Goal: Use online tool/utility: Utilize a website feature to perform a specific function

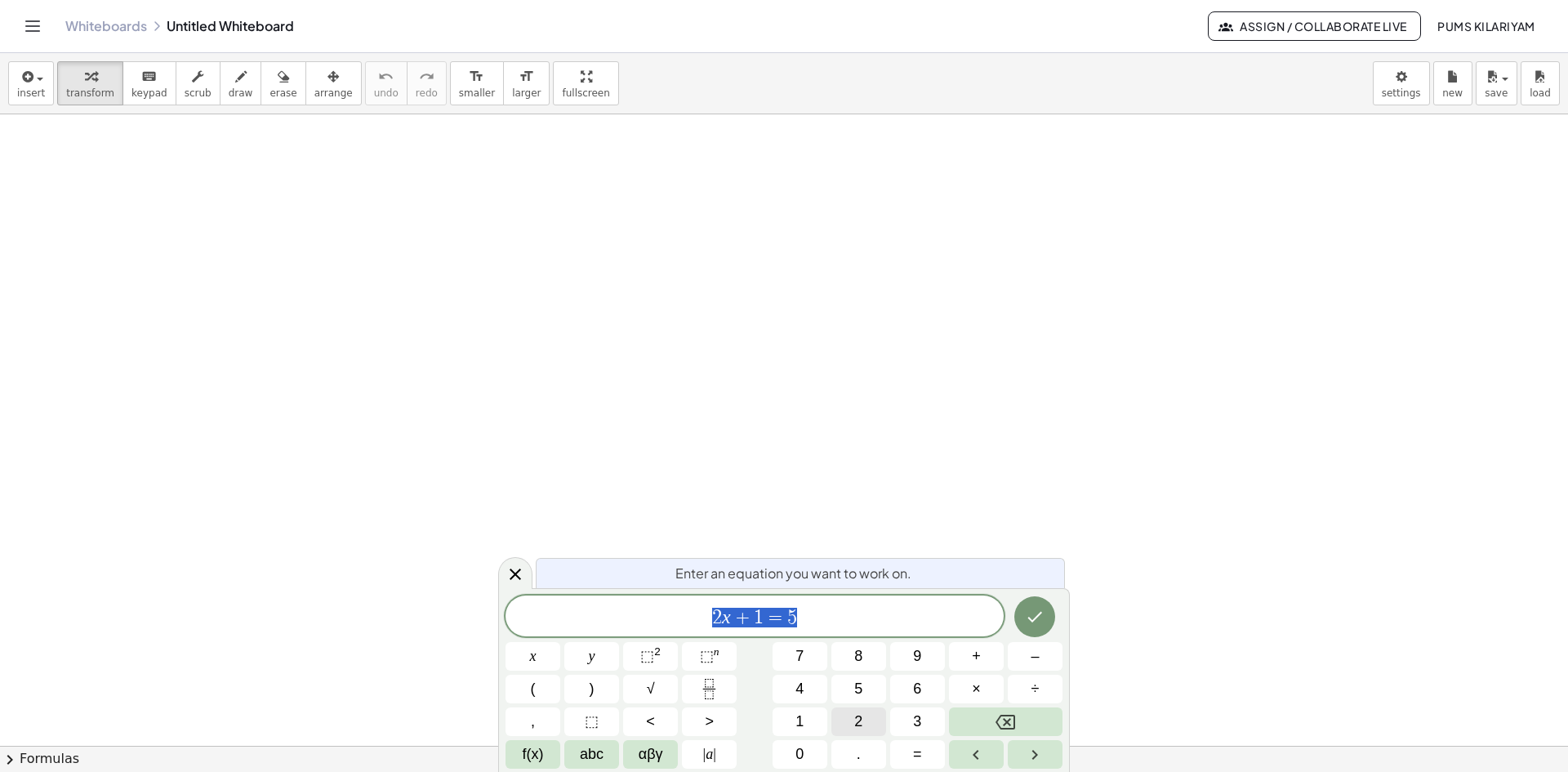
click at [858, 729] on span "2" at bounding box center [858, 722] width 9 height 22
click at [580, 658] on button "y" at bounding box center [592, 656] width 54 height 29
click at [1046, 652] on button "–" at bounding box center [1035, 656] width 54 height 29
click at [911, 692] on button "6" at bounding box center [918, 689] width 54 height 29
click at [913, 748] on button "=" at bounding box center [918, 754] width 54 height 29
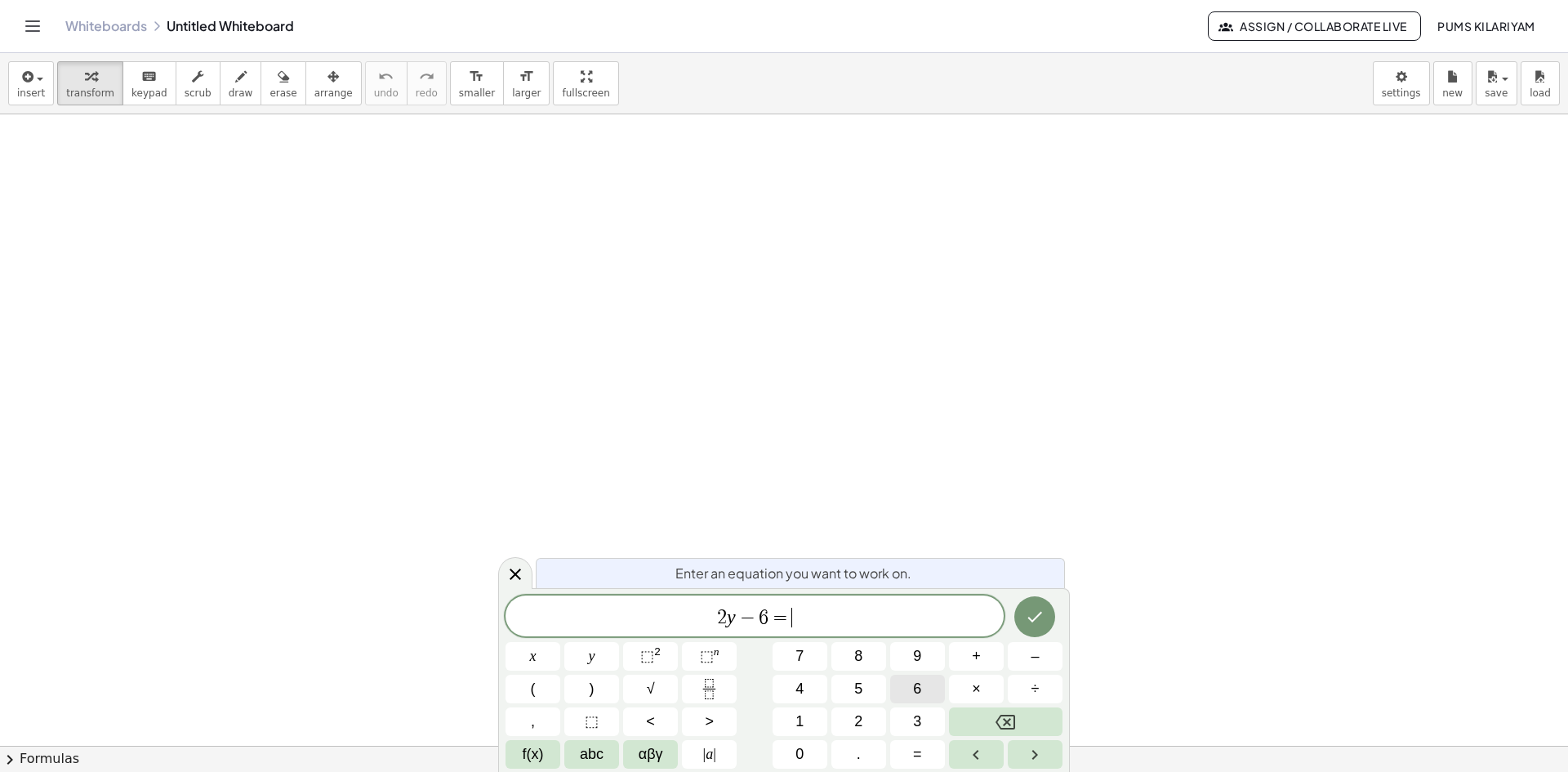
click at [918, 683] on span "6" at bounding box center [917, 689] width 9 height 22
click at [1037, 620] on icon "Done" at bounding box center [1034, 616] width 20 height 20
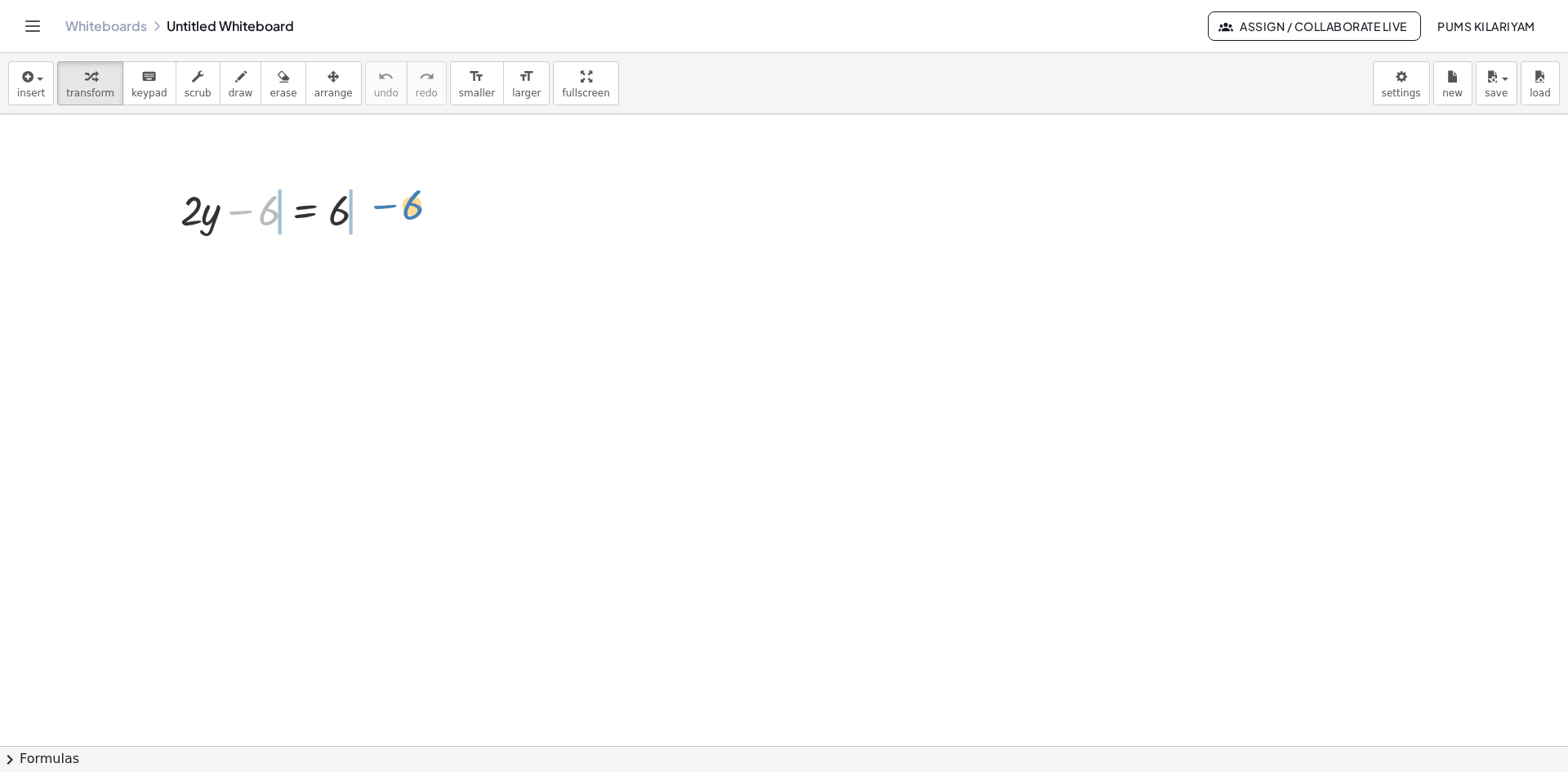
drag, startPoint x: 249, startPoint y: 217, endPoint x: 392, endPoint y: 211, distance: 143.1
click at [369, 276] on div at bounding box center [278, 264] width 328 height 55
click at [248, 271] on div at bounding box center [260, 264] width 291 height 55
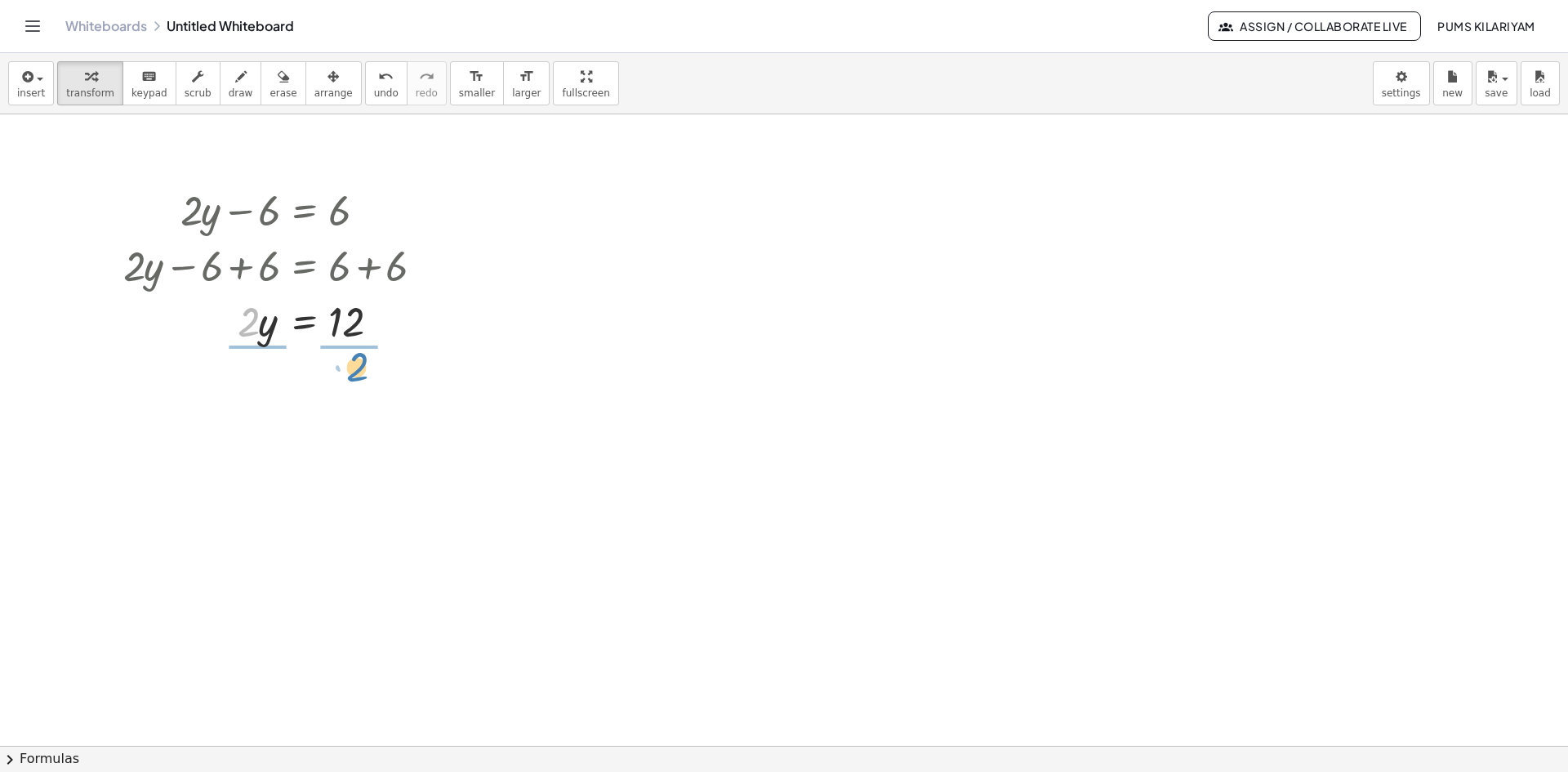
drag, startPoint x: 247, startPoint y: 328, endPoint x: 354, endPoint y: 371, distance: 115.3
click at [243, 391] on div at bounding box center [278, 389] width 328 height 82
click at [304, 210] on div "+ · 2 · y − 6 = 6 + · 2 · y − 6 + 6 = + 6 + 6 + · 2 · y − 6 + 6 = 12 + · 2 · y …" at bounding box center [304, 210] width 0 height 0
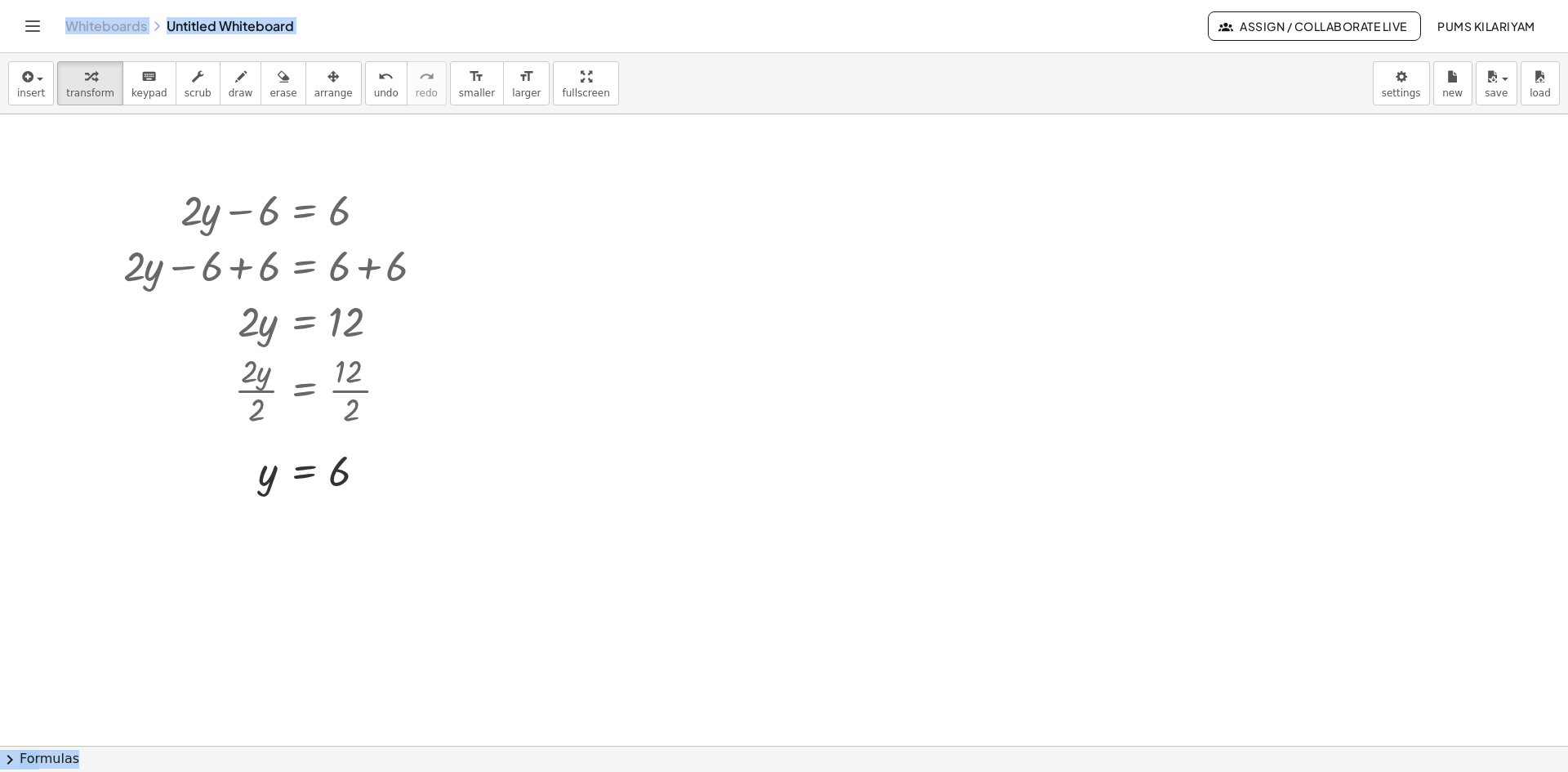
click at [240, 54] on div "insert select one: Math Expression Function Text Youtube Video Graphing Geometr…" at bounding box center [784, 83] width 1568 height 61
click at [260, 65] on button "erase" at bounding box center [283, 83] width 45 height 44
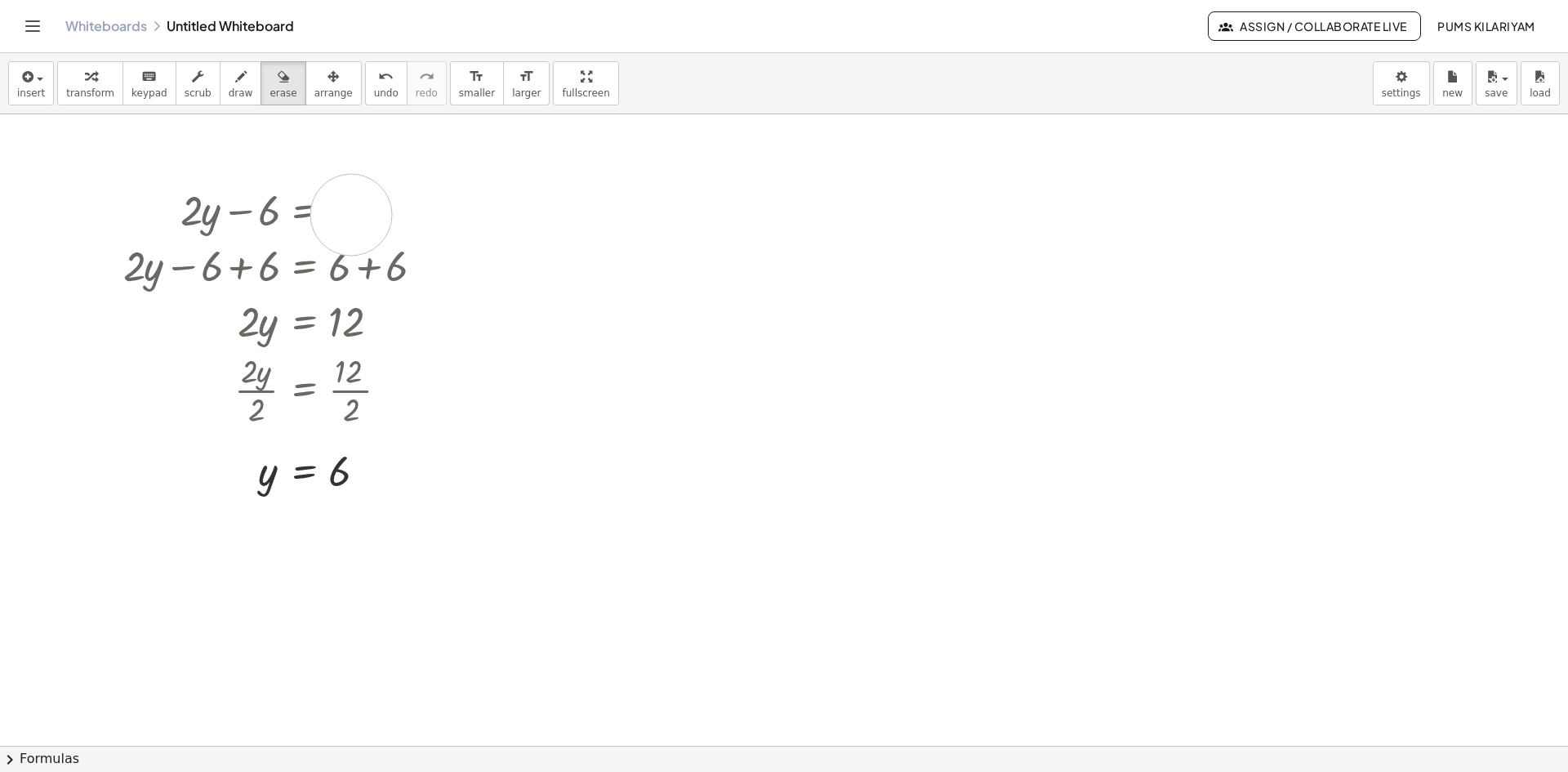
drag, startPoint x: 108, startPoint y: 171, endPoint x: 201, endPoint y: 338, distance: 191.1
drag, startPoint x: 169, startPoint y: 252, endPoint x: 363, endPoint y: 71, distance: 265.3
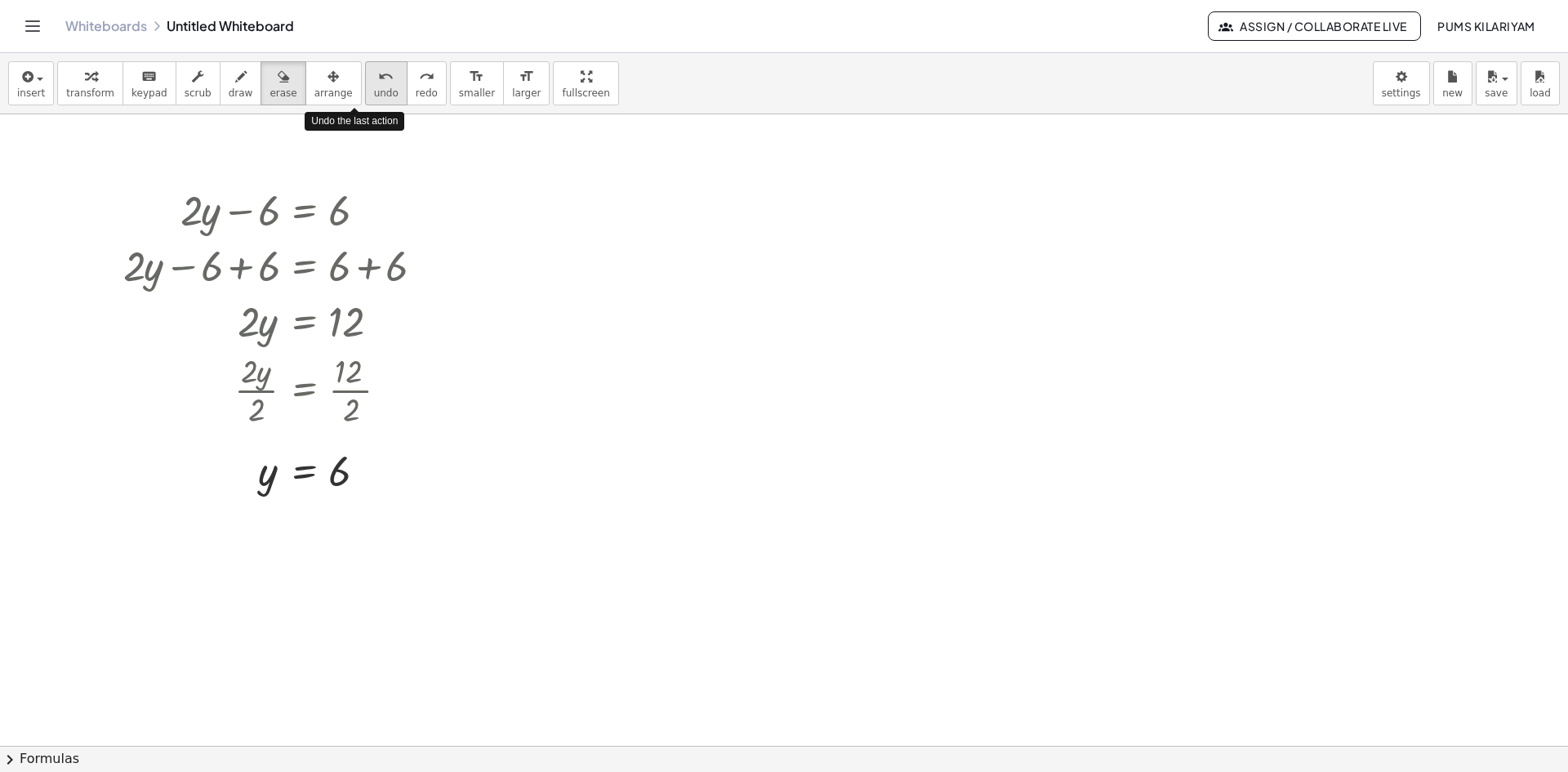
click at [365, 86] on button "undo undo" at bounding box center [386, 83] width 43 height 44
click at [365, 85] on button "undo undo" at bounding box center [386, 83] width 43 height 44
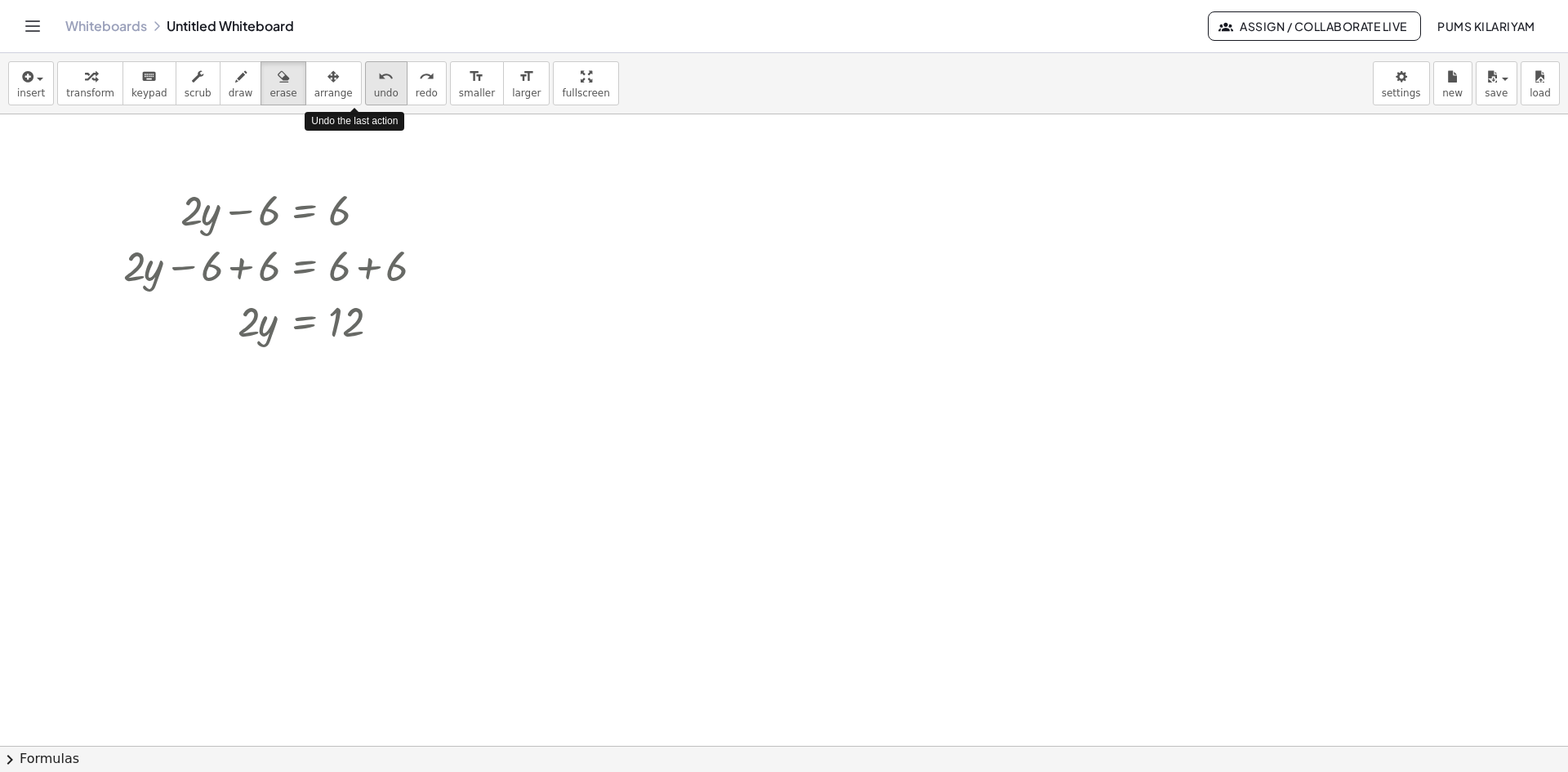
click at [365, 85] on button "undo undo" at bounding box center [386, 83] width 43 height 44
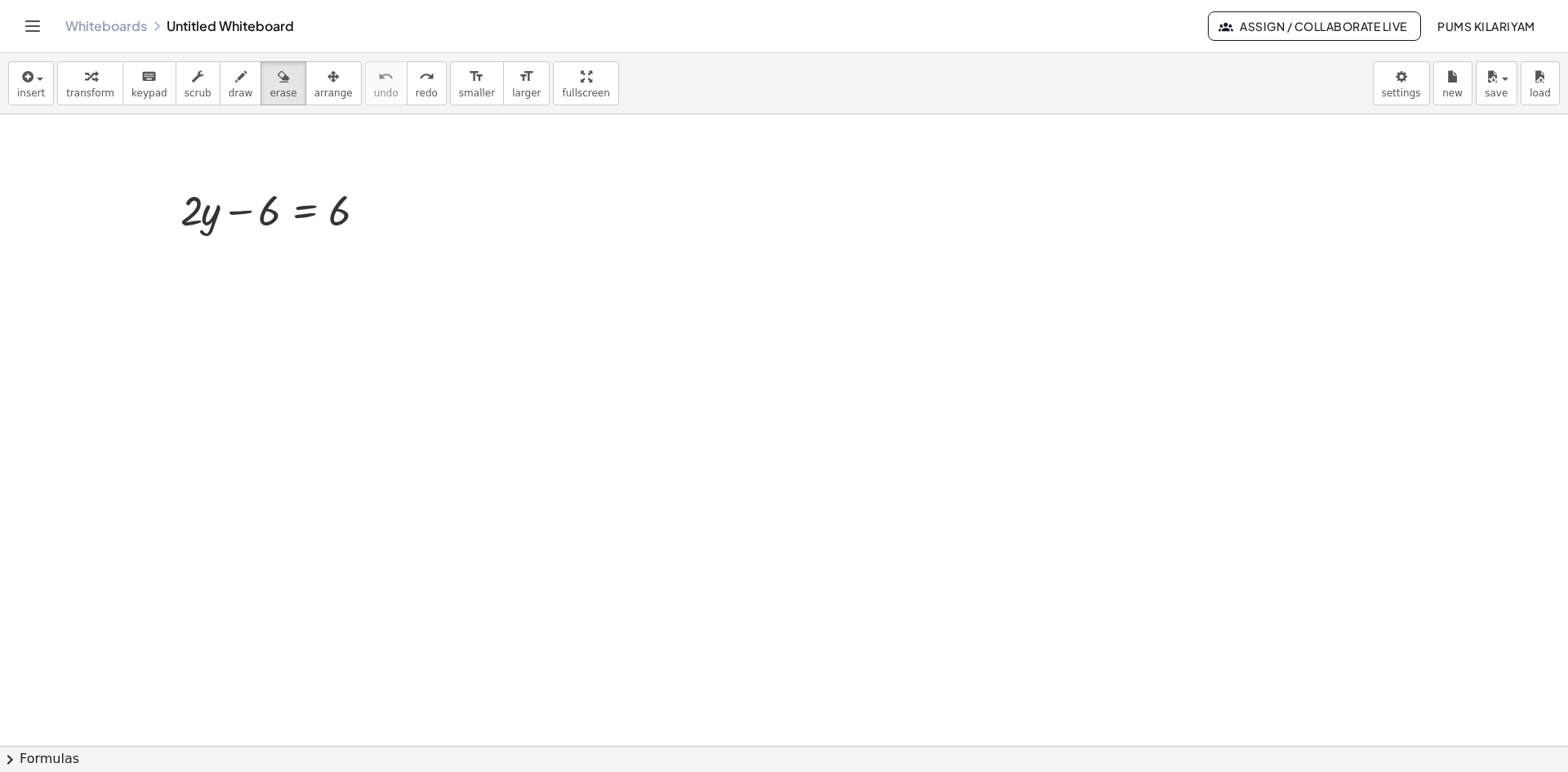
click at [39, 99] on span "insert" at bounding box center [31, 93] width 28 height 11
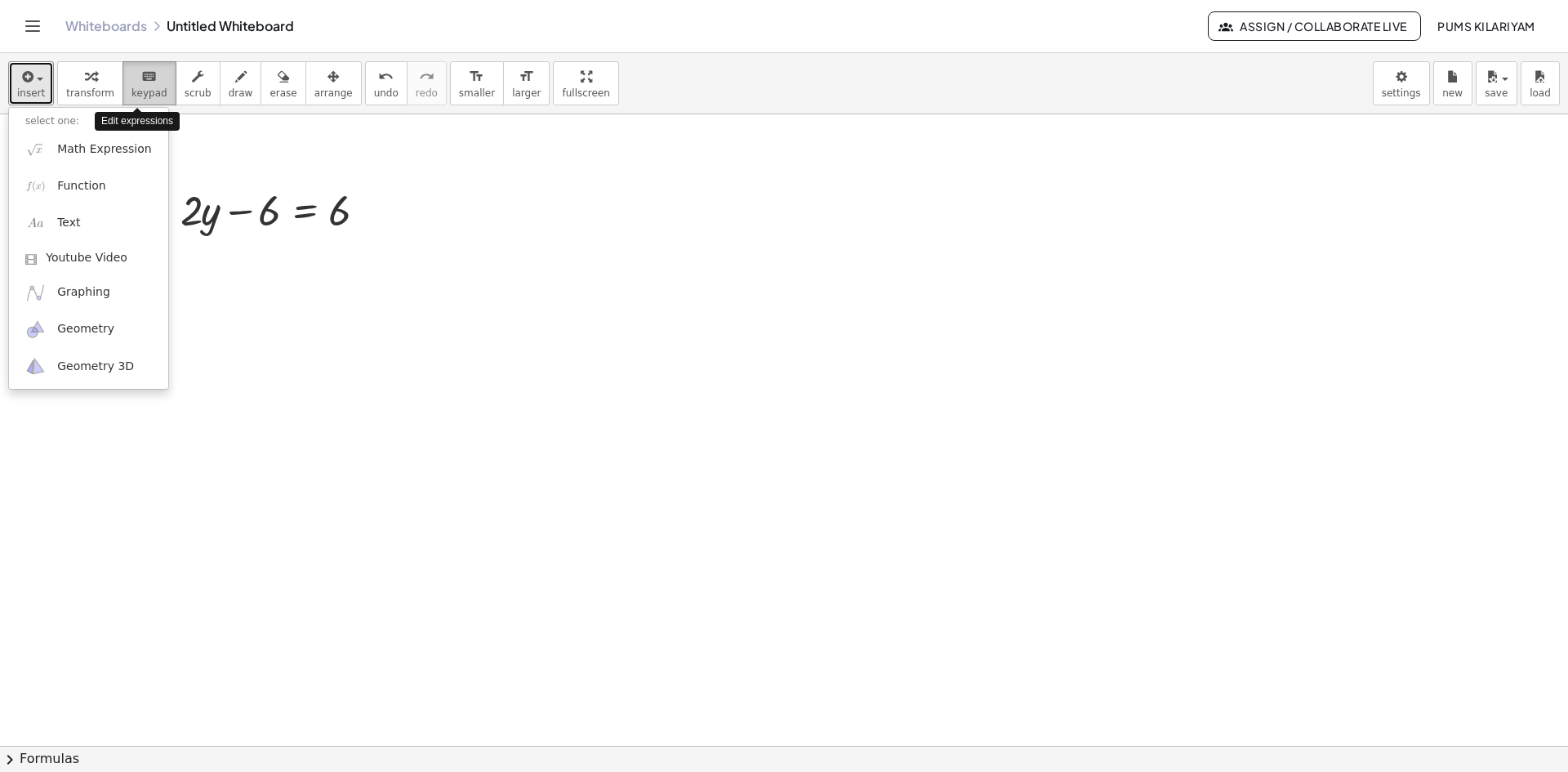
click at [147, 75] on div "keyboard" at bounding box center [149, 76] width 36 height 20
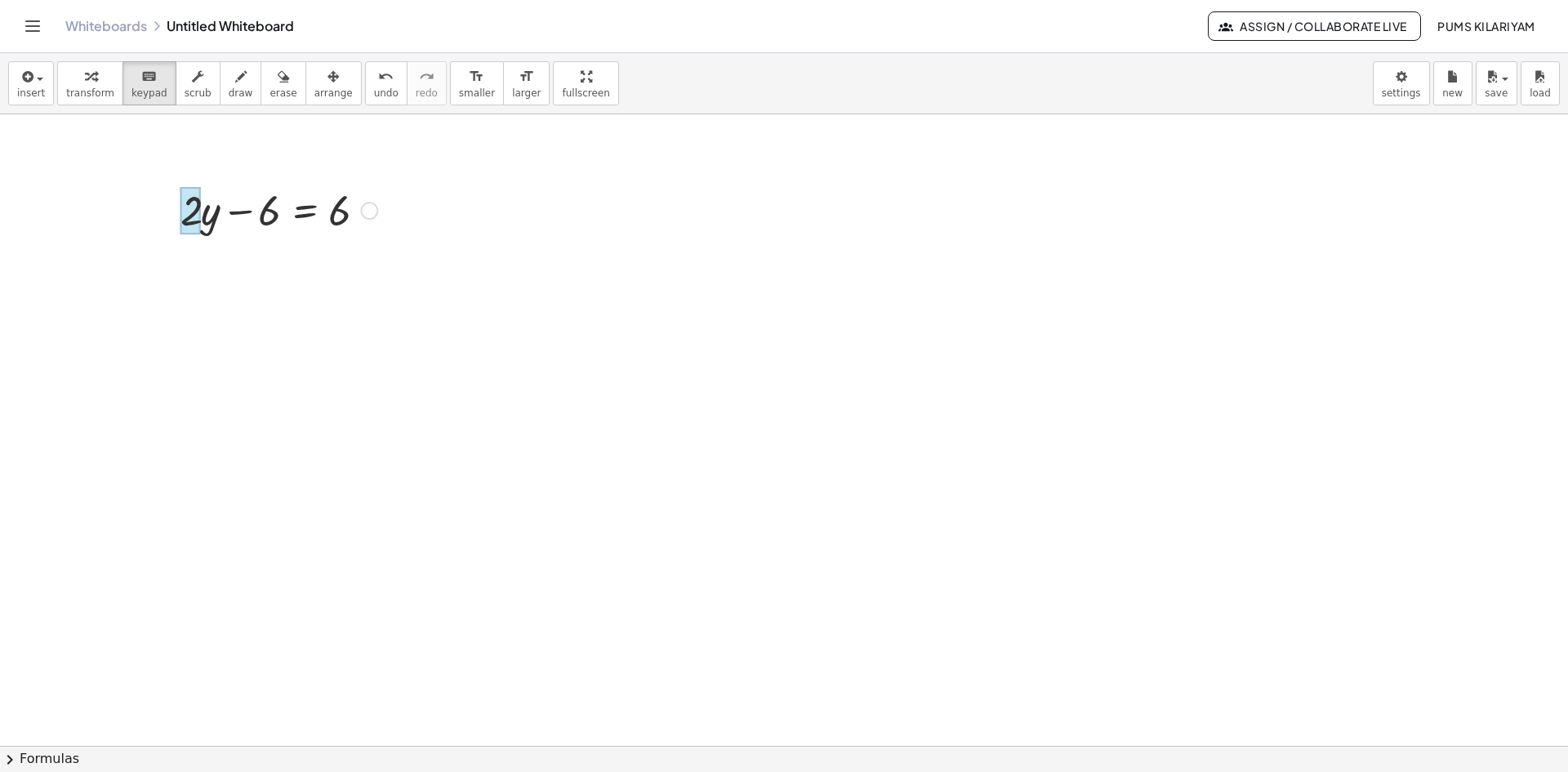
click at [201, 212] on div at bounding box center [191, 211] width 20 height 48
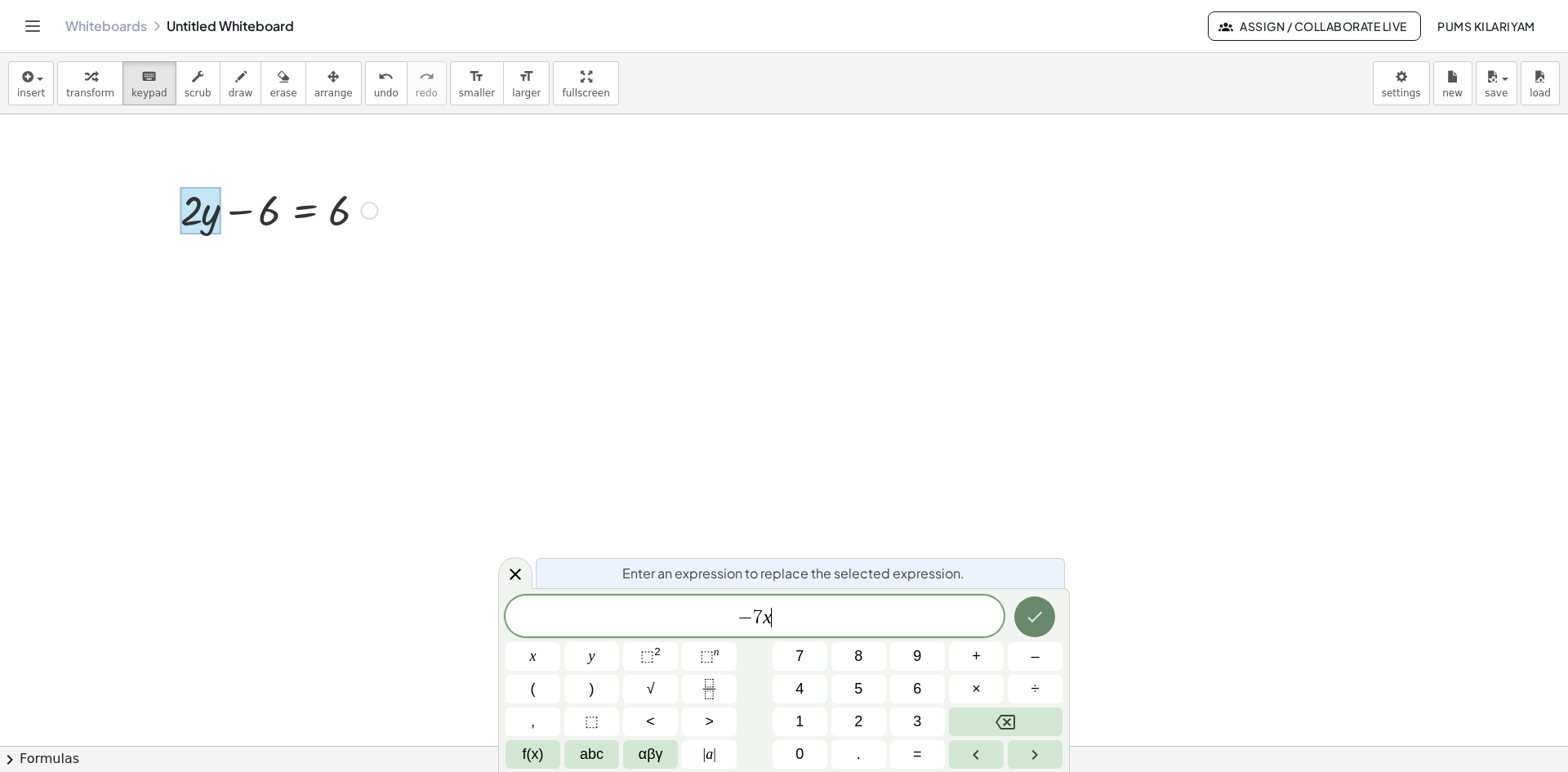
click at [1045, 608] on button "Done" at bounding box center [1034, 616] width 41 height 41
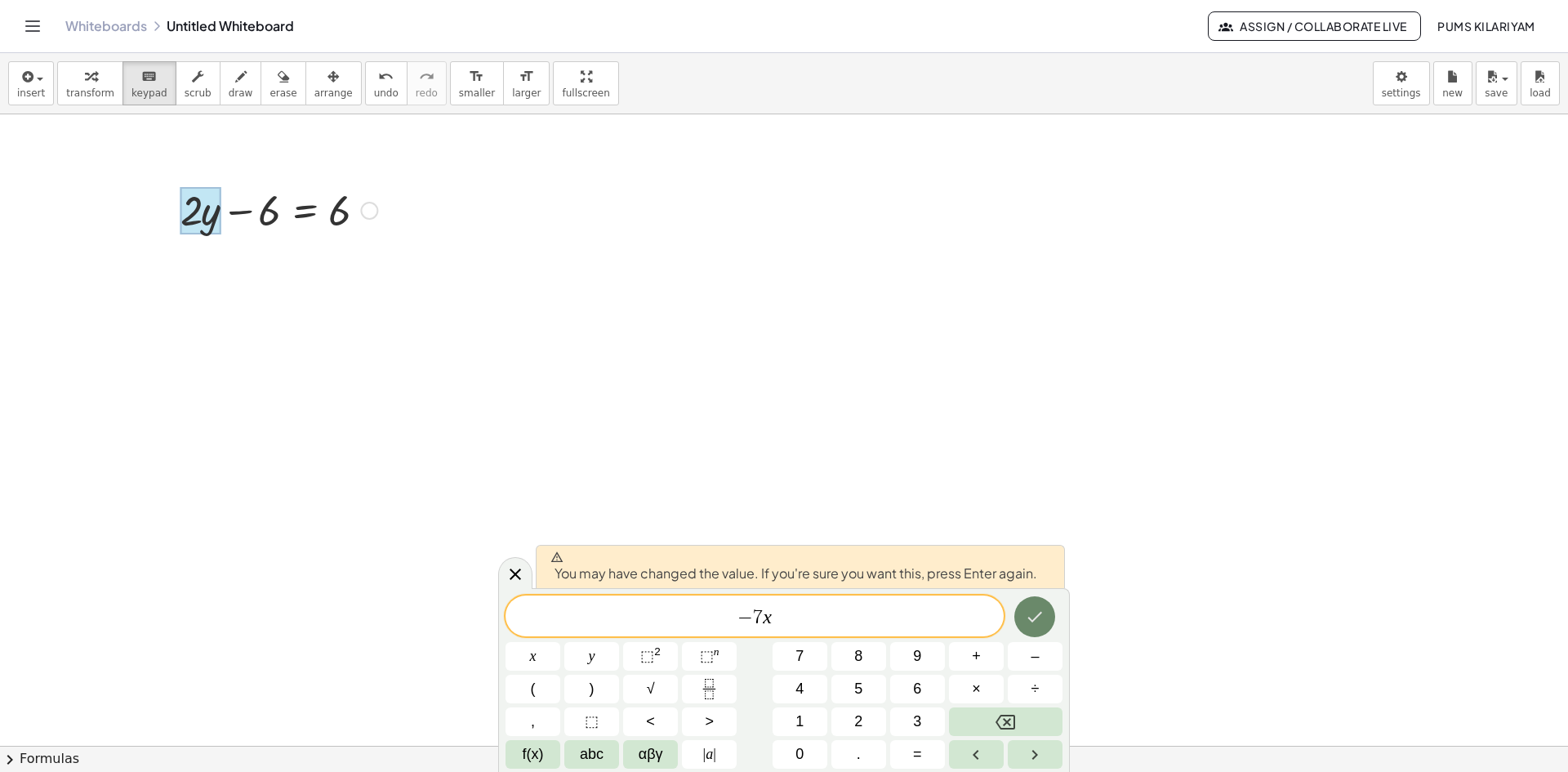
click at [1025, 614] on icon "Done" at bounding box center [1034, 616] width 20 height 20
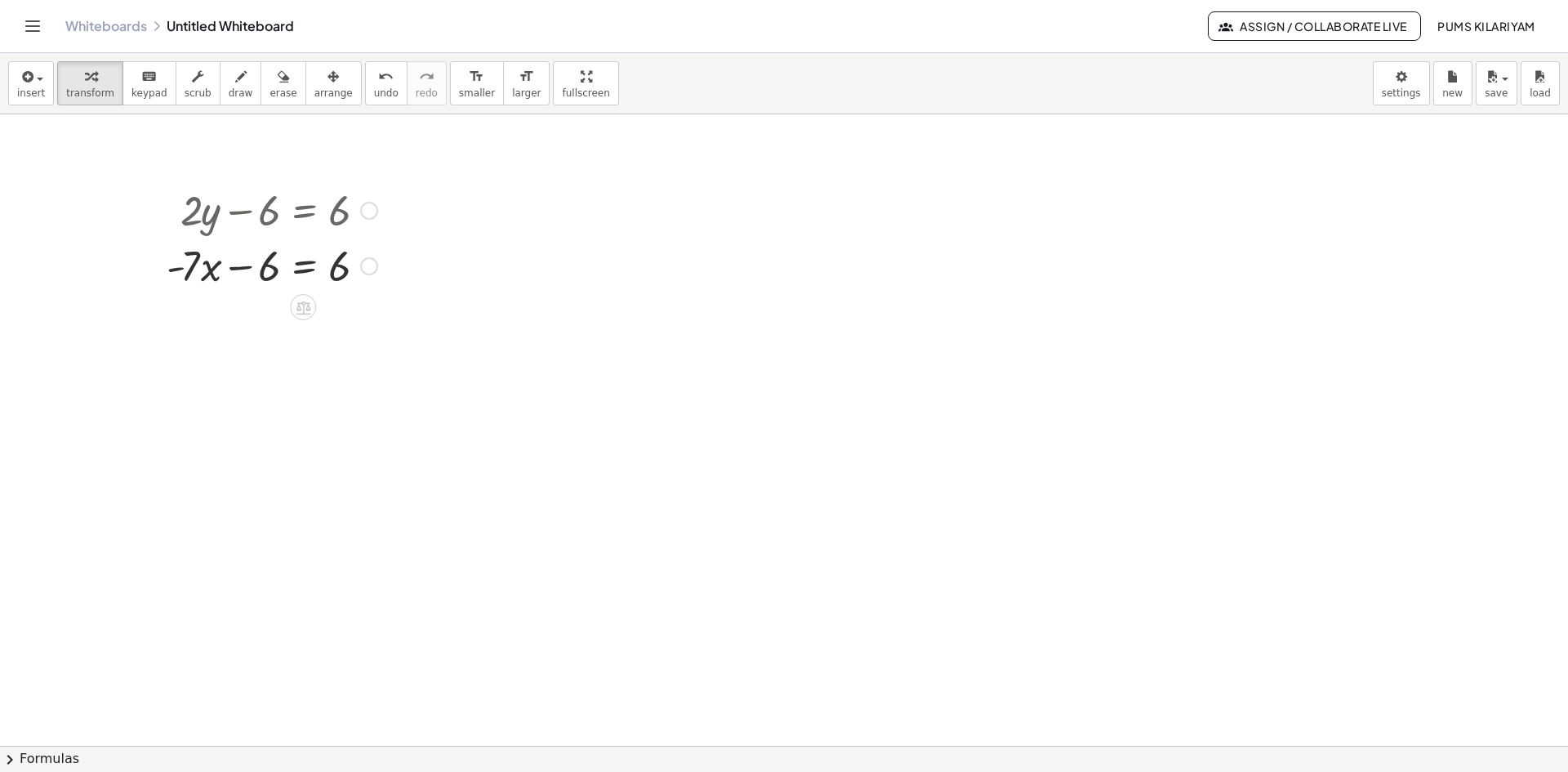
click at [267, 272] on div at bounding box center [272, 264] width 227 height 55
click at [325, 266] on div at bounding box center [272, 264] width 227 height 55
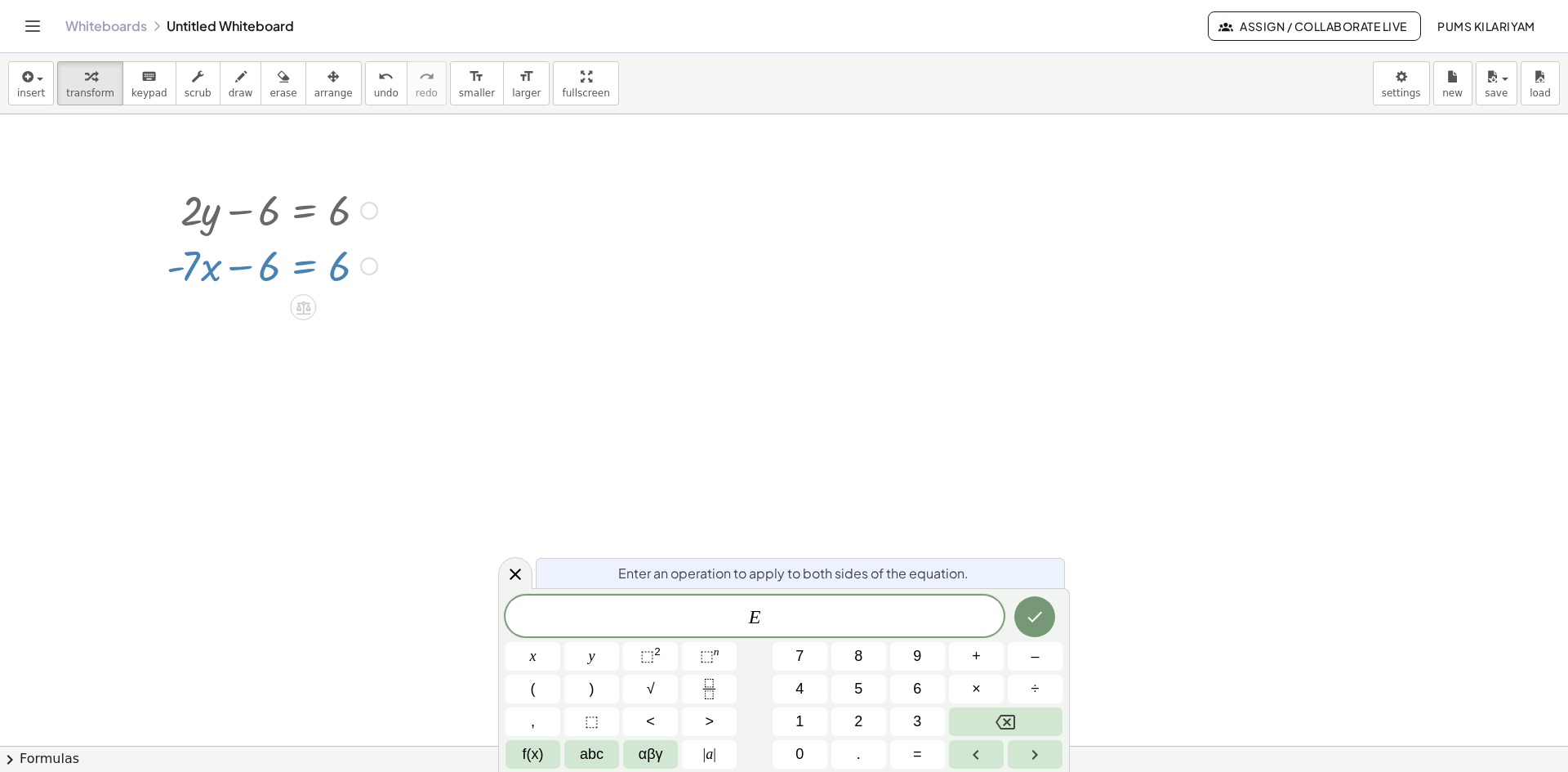
click at [338, 266] on div at bounding box center [272, 264] width 227 height 55
click at [506, 572] on icon at bounding box center [515, 574] width 20 height 20
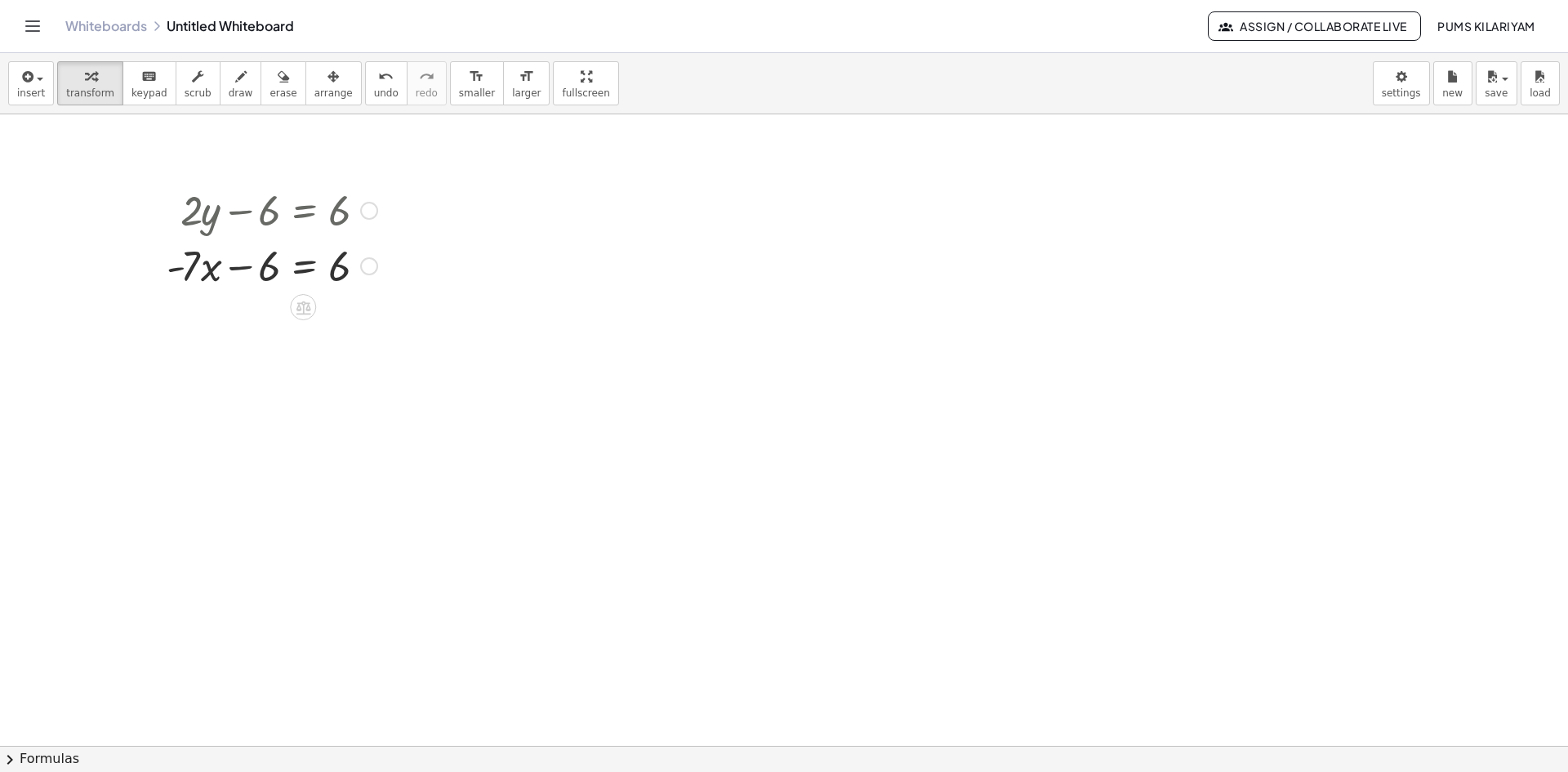
click at [239, 278] on div at bounding box center [272, 264] width 227 height 55
drag, startPoint x: 105, startPoint y: 190, endPoint x: 381, endPoint y: 268, distance: 286.8
click at [314, 99] on span "arrange" at bounding box center [333, 93] width 38 height 11
click at [57, 74] on button "transform" at bounding box center [90, 83] width 66 height 44
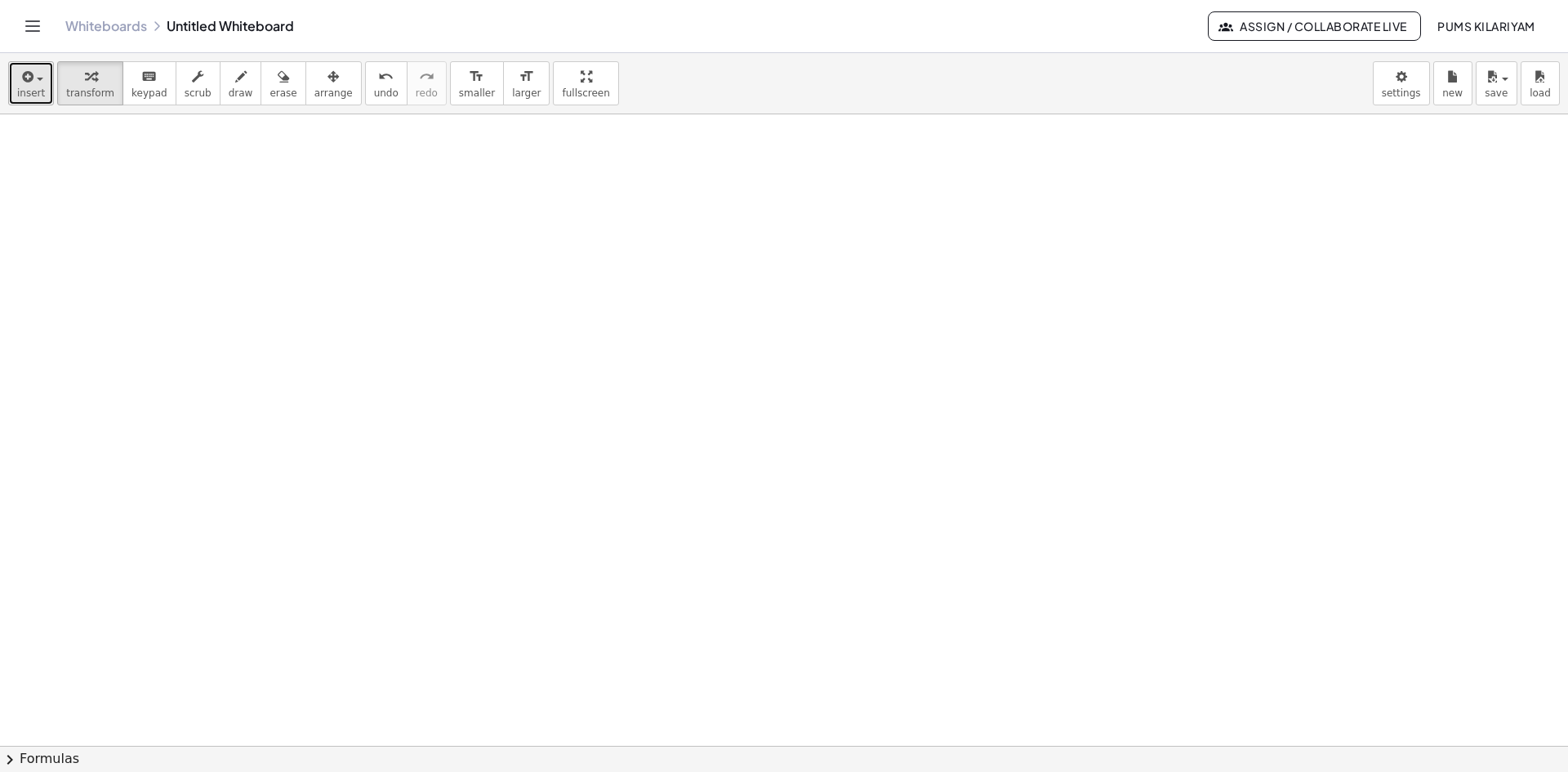
click at [30, 86] on icon "button" at bounding box center [26, 77] width 14 height 20
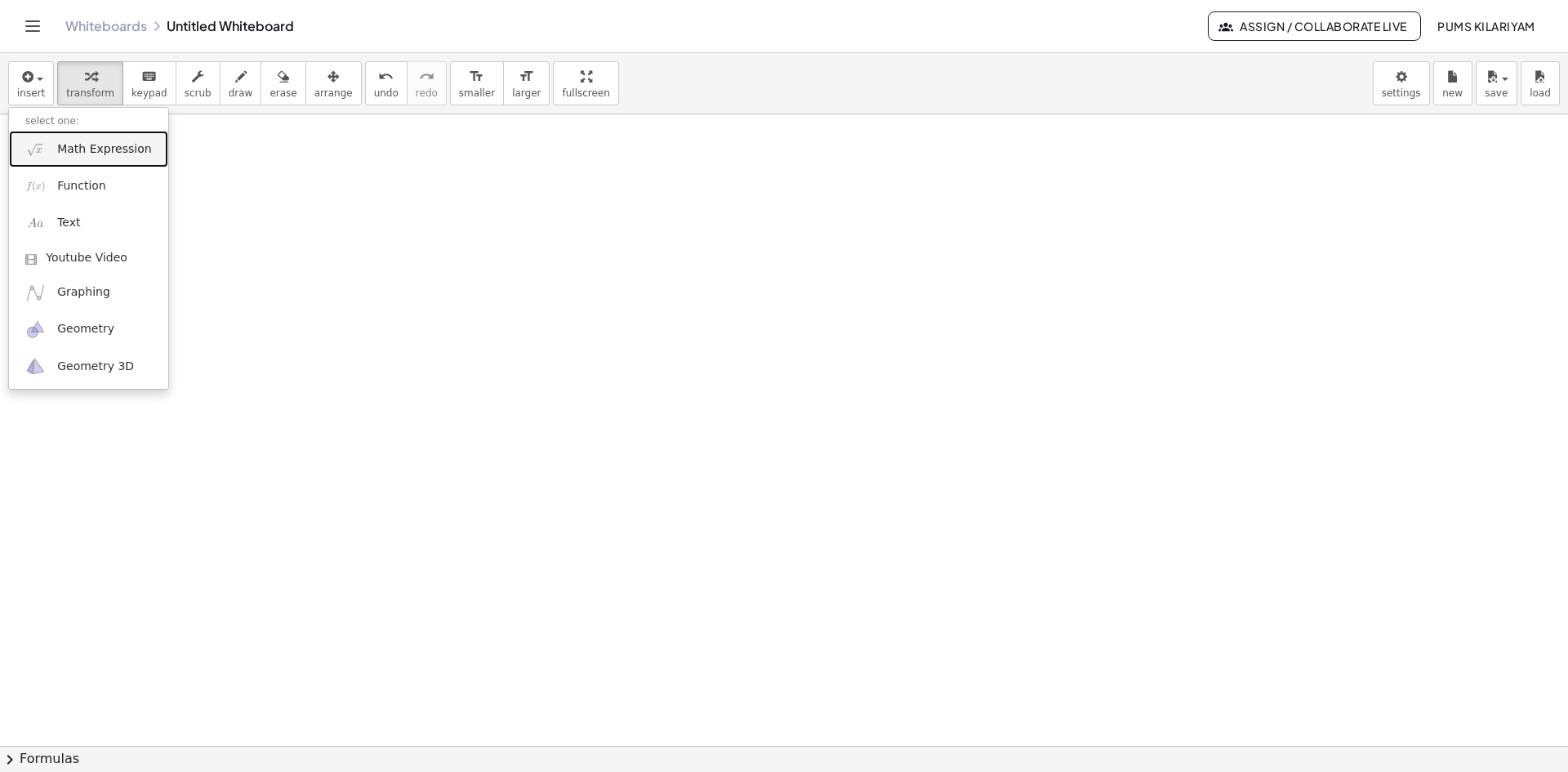
click at [73, 154] on span "Math Expression" at bounding box center [104, 149] width 94 height 16
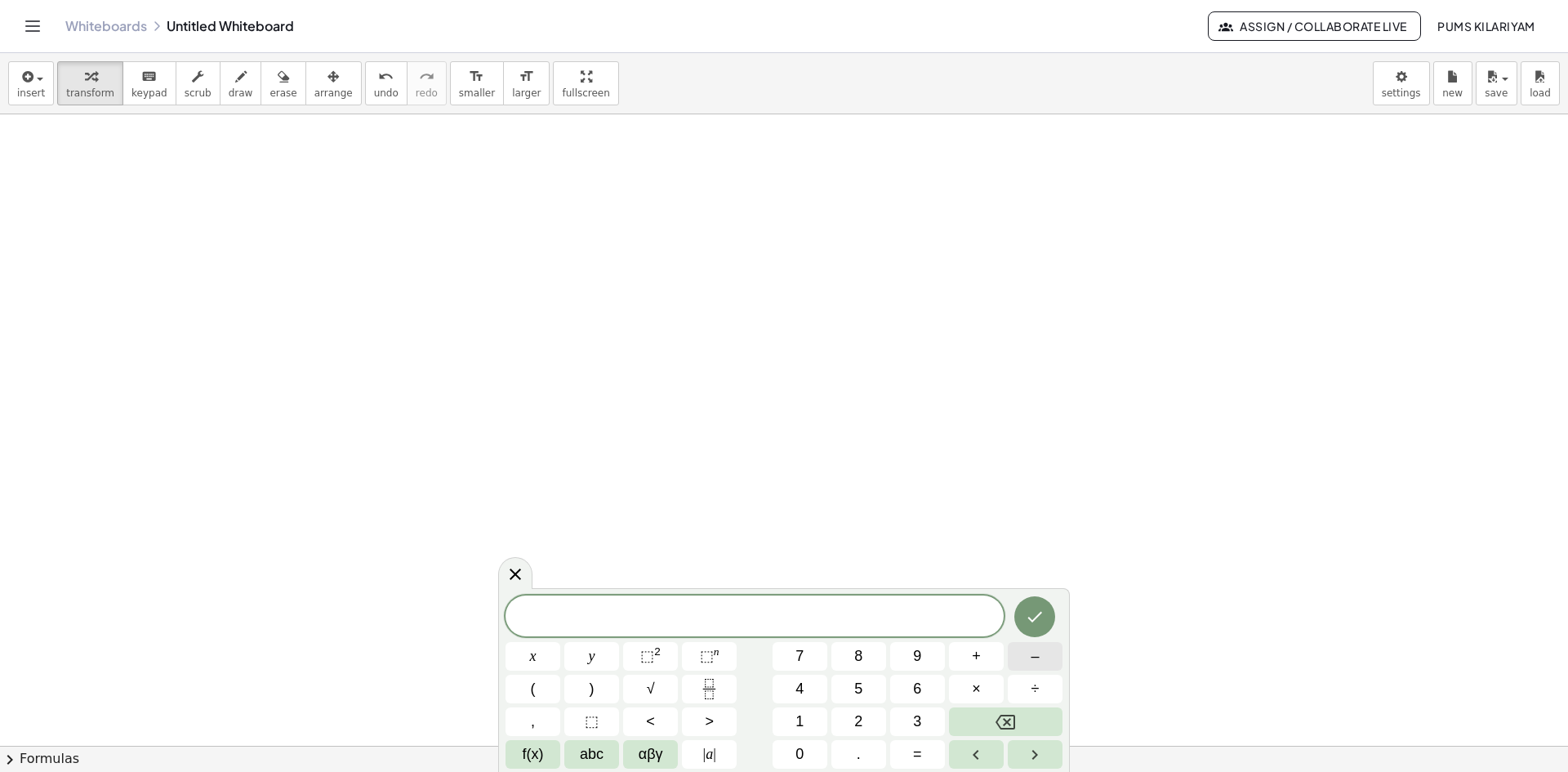
click at [1041, 669] on button "–" at bounding box center [1035, 656] width 54 height 29
click at [805, 658] on button "7" at bounding box center [799, 656] width 54 height 29
click at [528, 651] on button "x" at bounding box center [533, 656] width 54 height 29
click at [1039, 658] on button "–" at bounding box center [1035, 656] width 54 height 29
click at [922, 652] on button "9" at bounding box center [918, 656] width 54 height 29
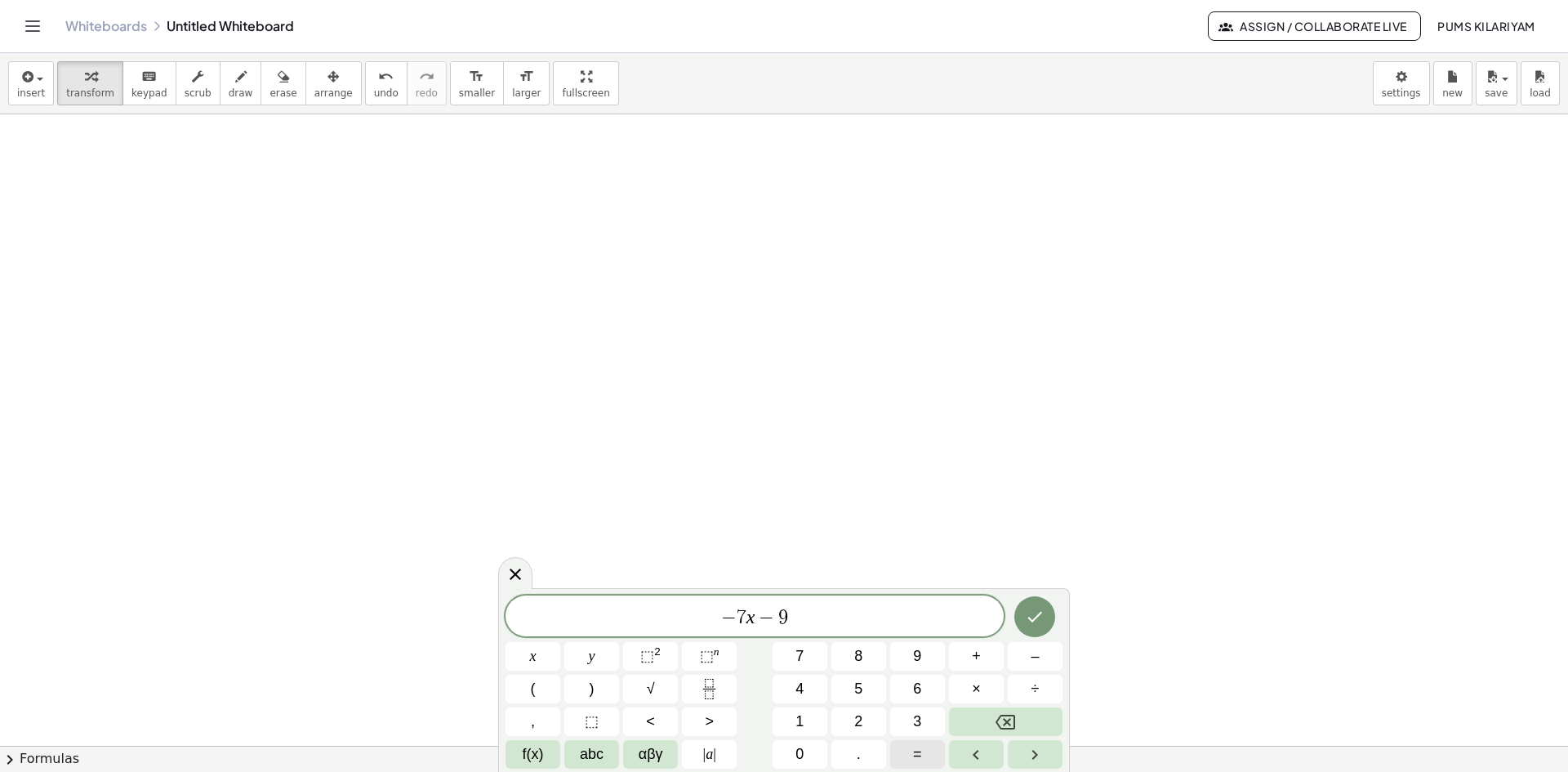
click at [927, 755] on button "=" at bounding box center [918, 754] width 54 height 29
click at [873, 697] on button "5" at bounding box center [859, 689] width 54 height 29
click at [1033, 618] on icon "Done" at bounding box center [1034, 616] width 20 height 20
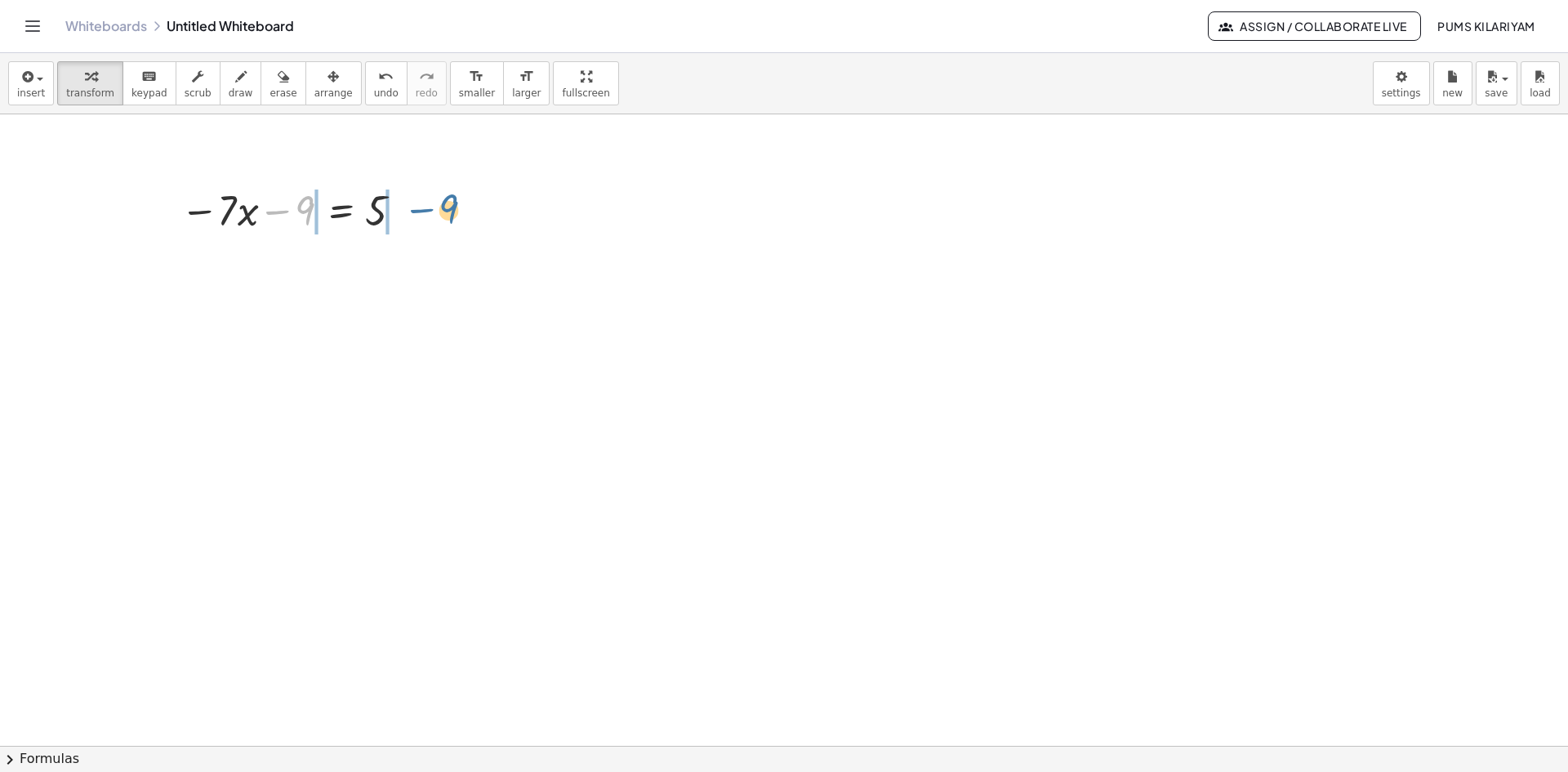
drag, startPoint x: 312, startPoint y: 226, endPoint x: 431, endPoint y: 204, distance: 121.0
click at [291, 271] on div at bounding box center [294, 264] width 358 height 55
click at [401, 262] on div at bounding box center [325, 264] width 307 height 55
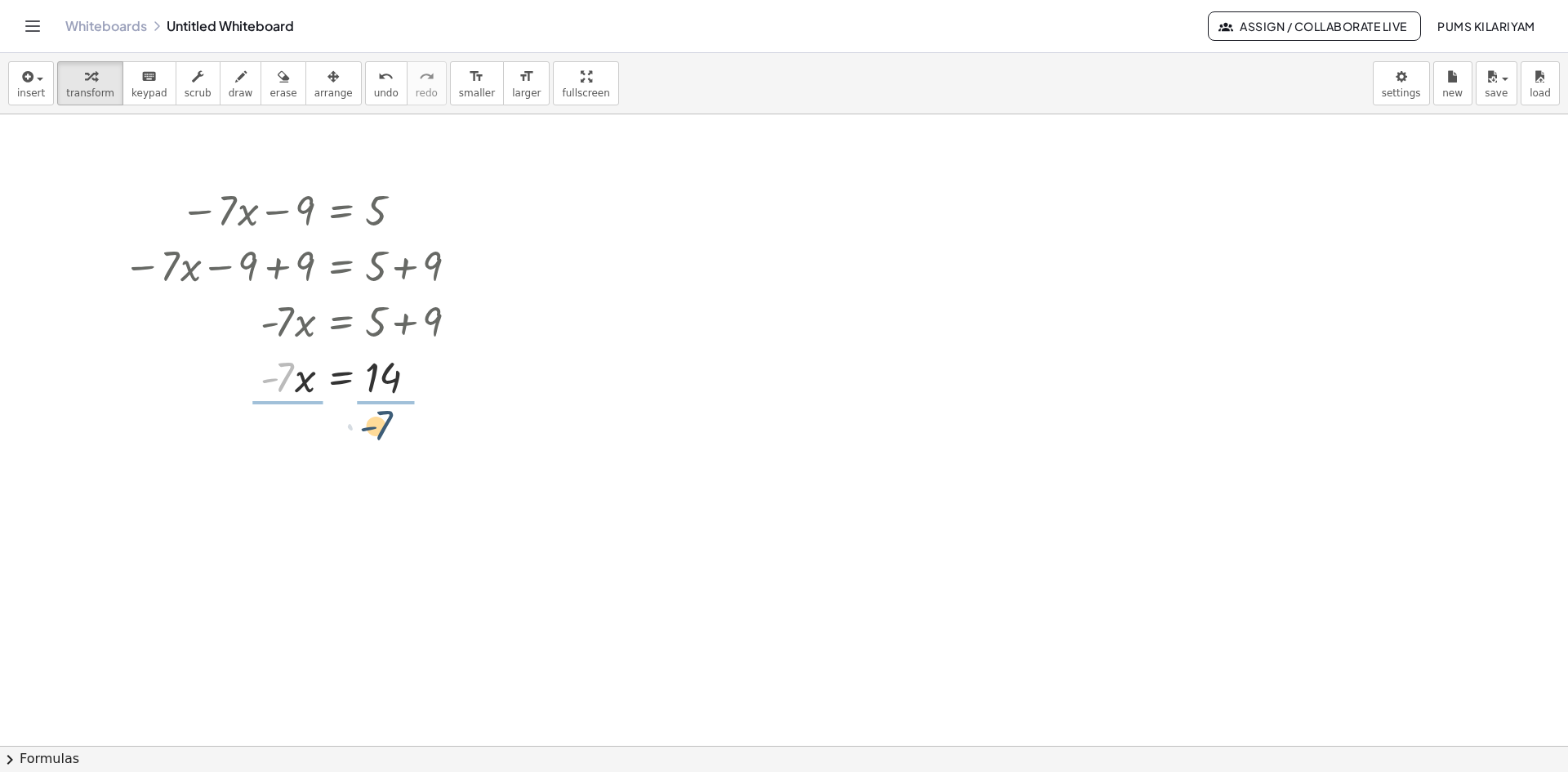
drag, startPoint x: 293, startPoint y: 372, endPoint x: 410, endPoint y: 424, distance: 128.0
click at [301, 449] on div at bounding box center [297, 444] width 364 height 82
click at [393, 446] on div at bounding box center [280, 444] width 398 height 82
click at [390, 529] on div at bounding box center [297, 526] width 364 height 82
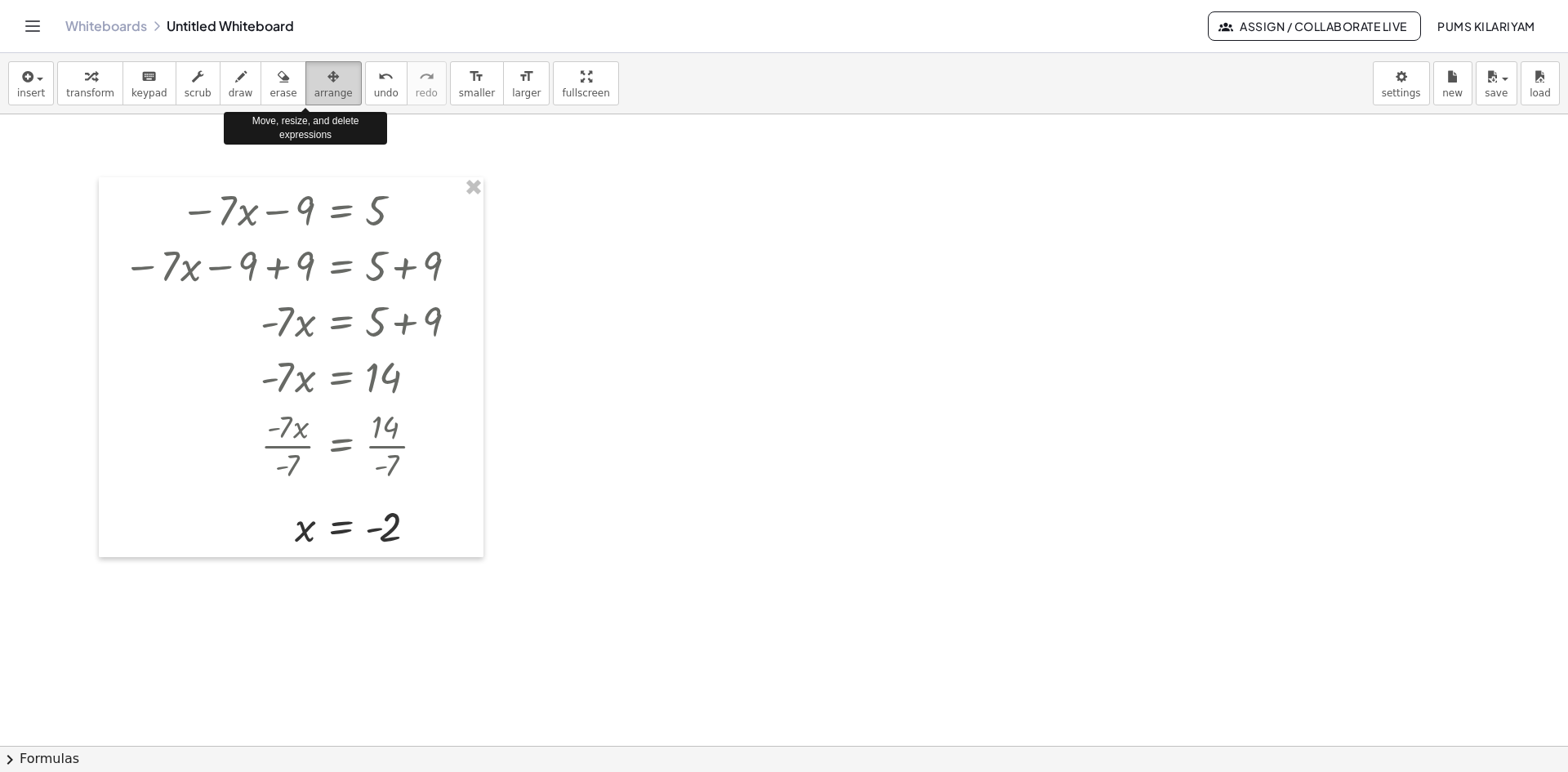
click at [314, 92] on span "arrange" at bounding box center [333, 93] width 38 height 11
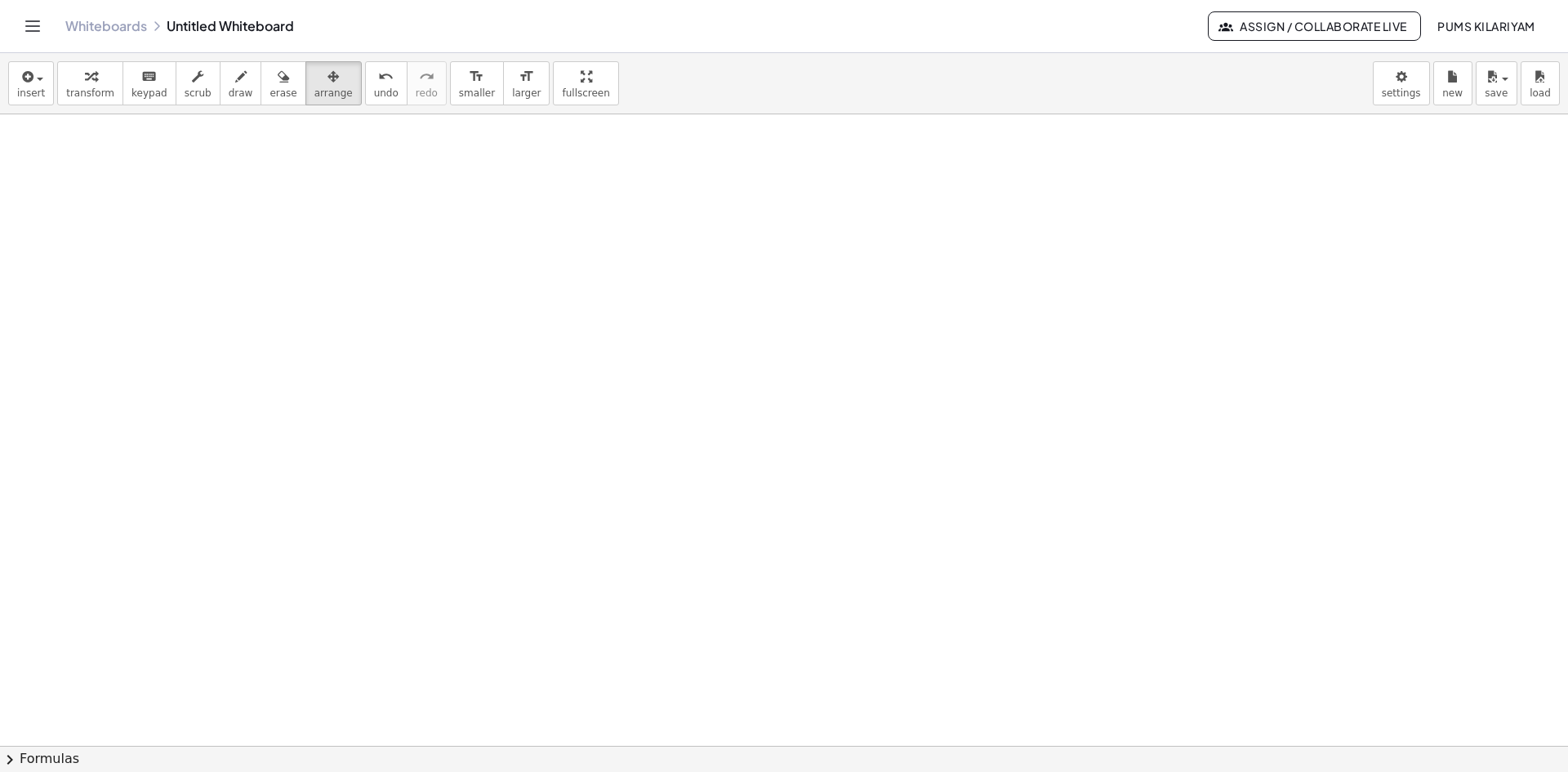
click at [2, 83] on div "insert select one: Math Expression Function Text Youtube Video Graphing Geometr…" at bounding box center [784, 83] width 1568 height 61
click at [15, 84] on button "insert" at bounding box center [31, 83] width 46 height 44
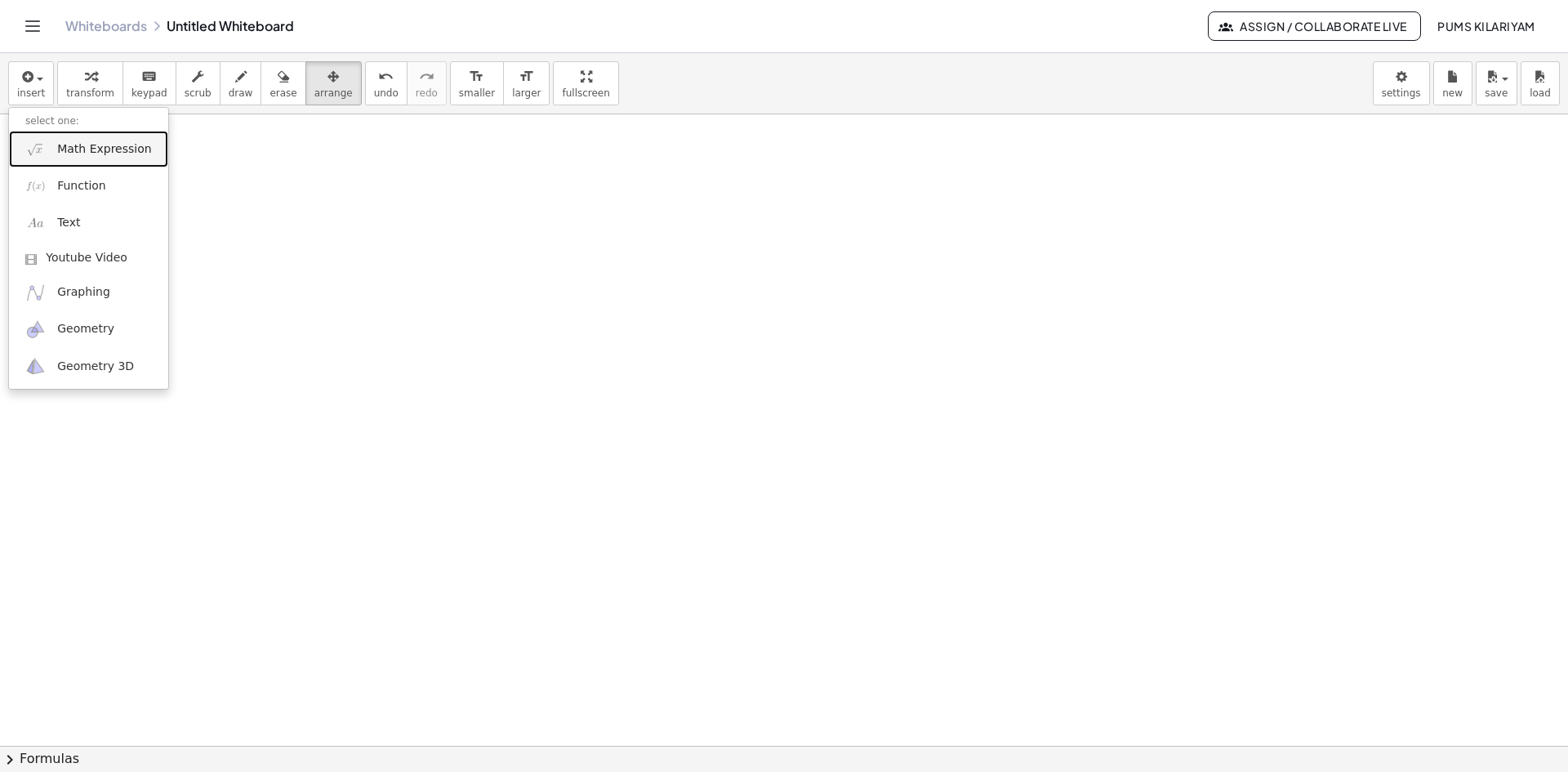
click at [134, 142] on span "Math Expression" at bounding box center [104, 149] width 94 height 16
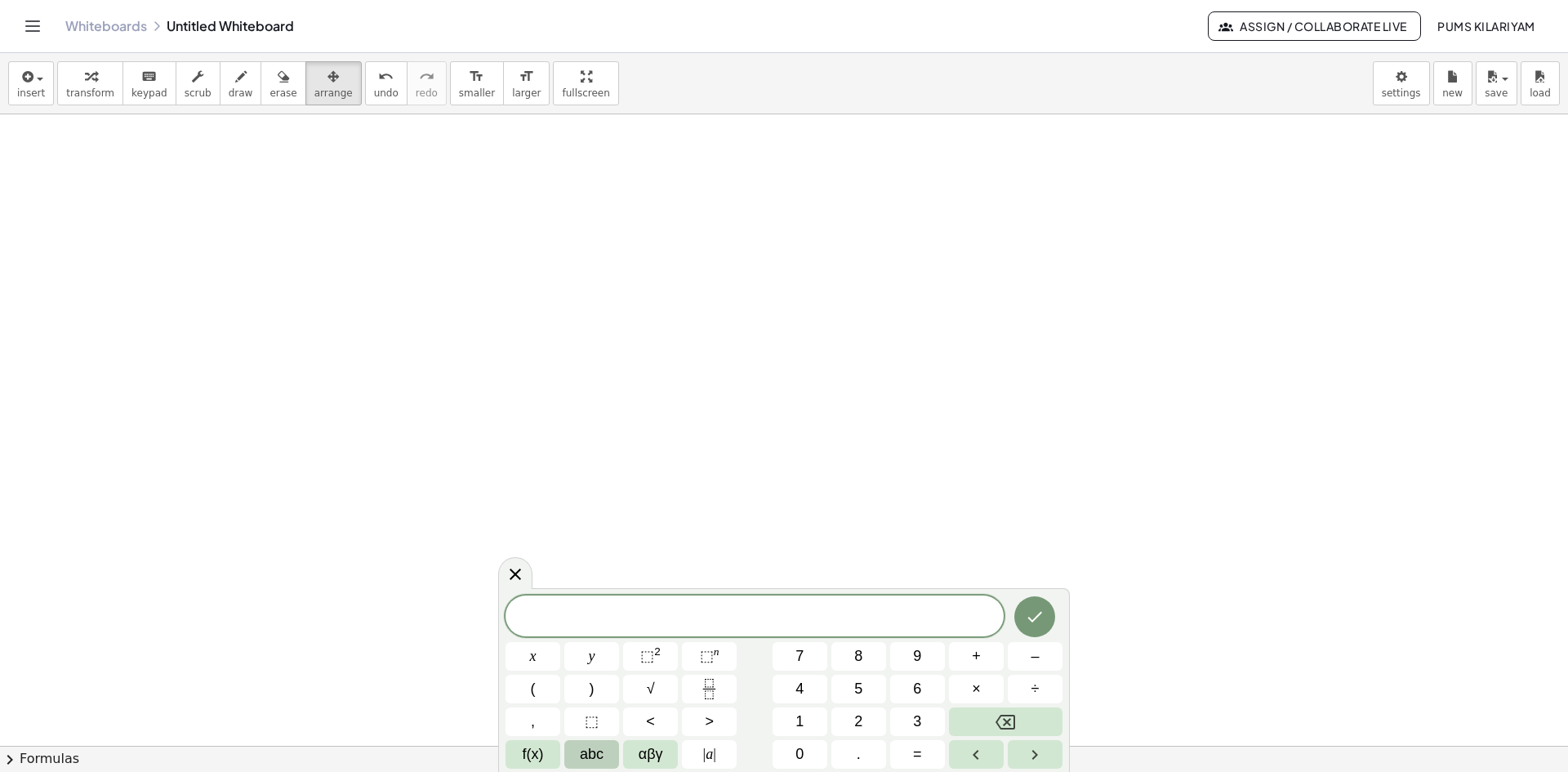
click at [598, 753] on span "abc" at bounding box center [592, 754] width 24 height 22
click at [952, 682] on span "p" at bounding box center [947, 689] width 9 height 22
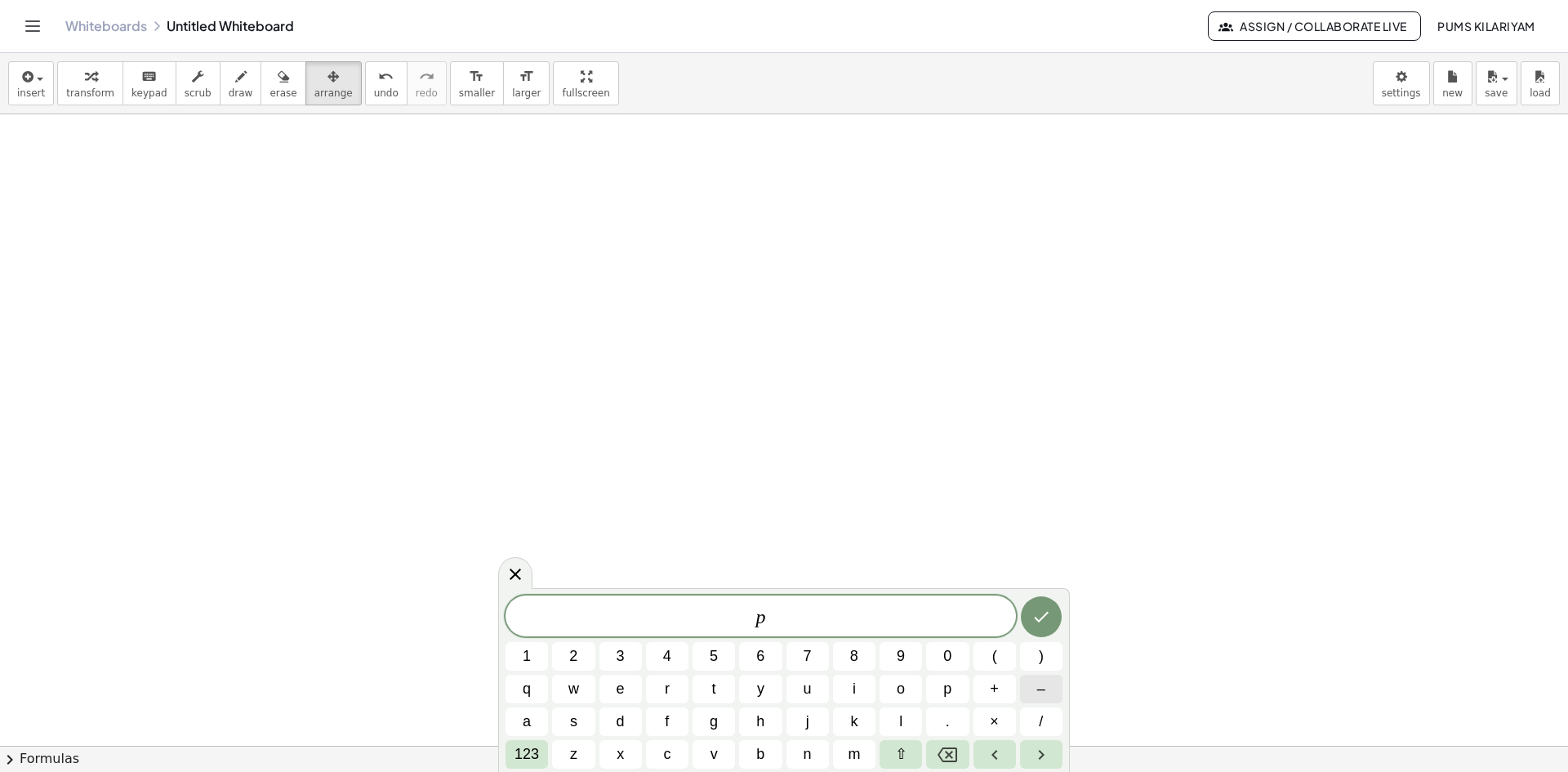
click at [1047, 697] on button "–" at bounding box center [1041, 689] width 43 height 29
click at [569, 650] on button "2" at bounding box center [573, 656] width 43 height 29
click at [527, 688] on span "q" at bounding box center [527, 689] width 9 height 22
click at [993, 690] on span "+" at bounding box center [994, 689] width 9 height 22
click at [798, 644] on button "7" at bounding box center [808, 656] width 43 height 29
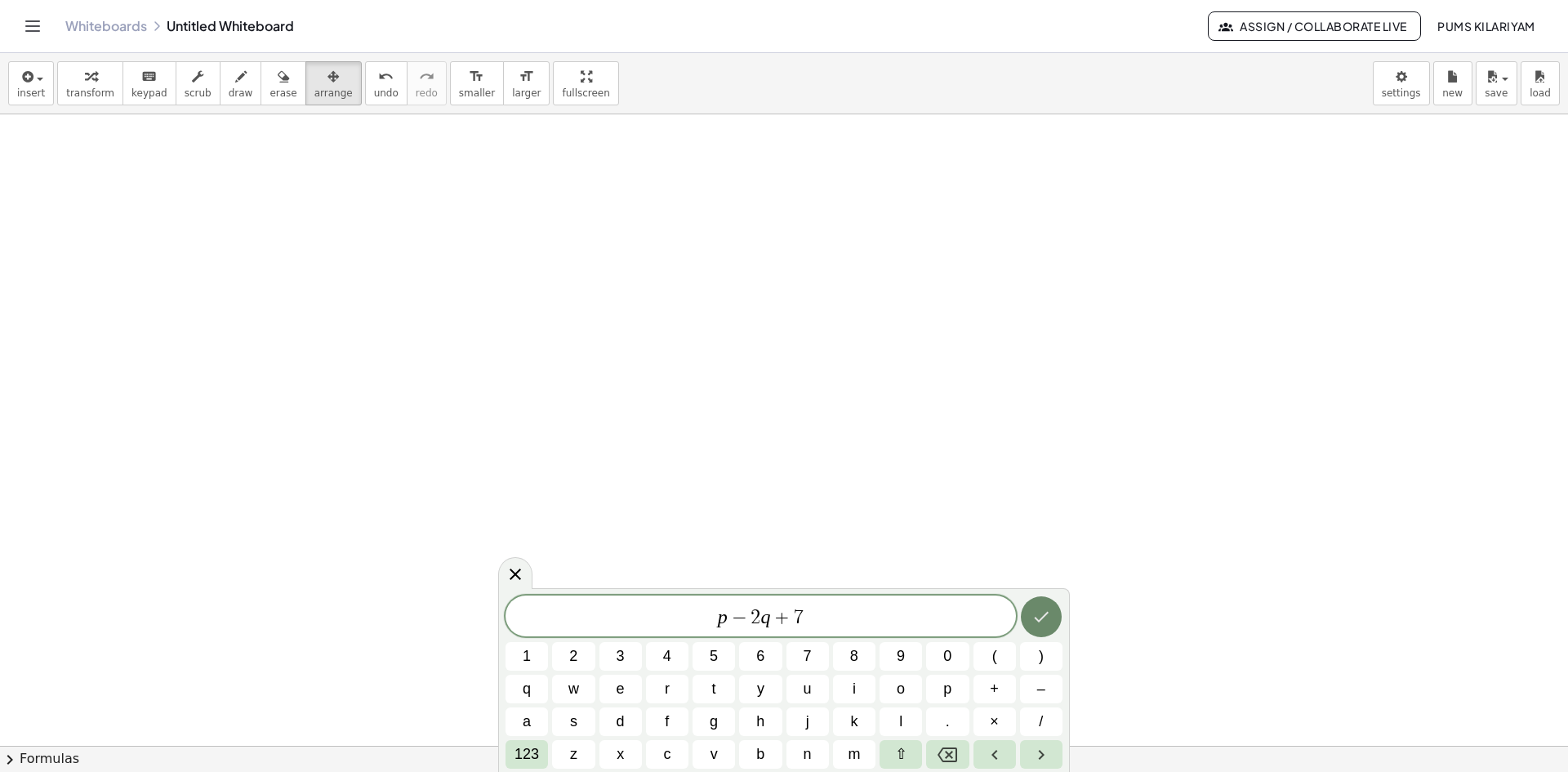
click at [1033, 624] on icon "Done" at bounding box center [1041, 616] width 20 height 20
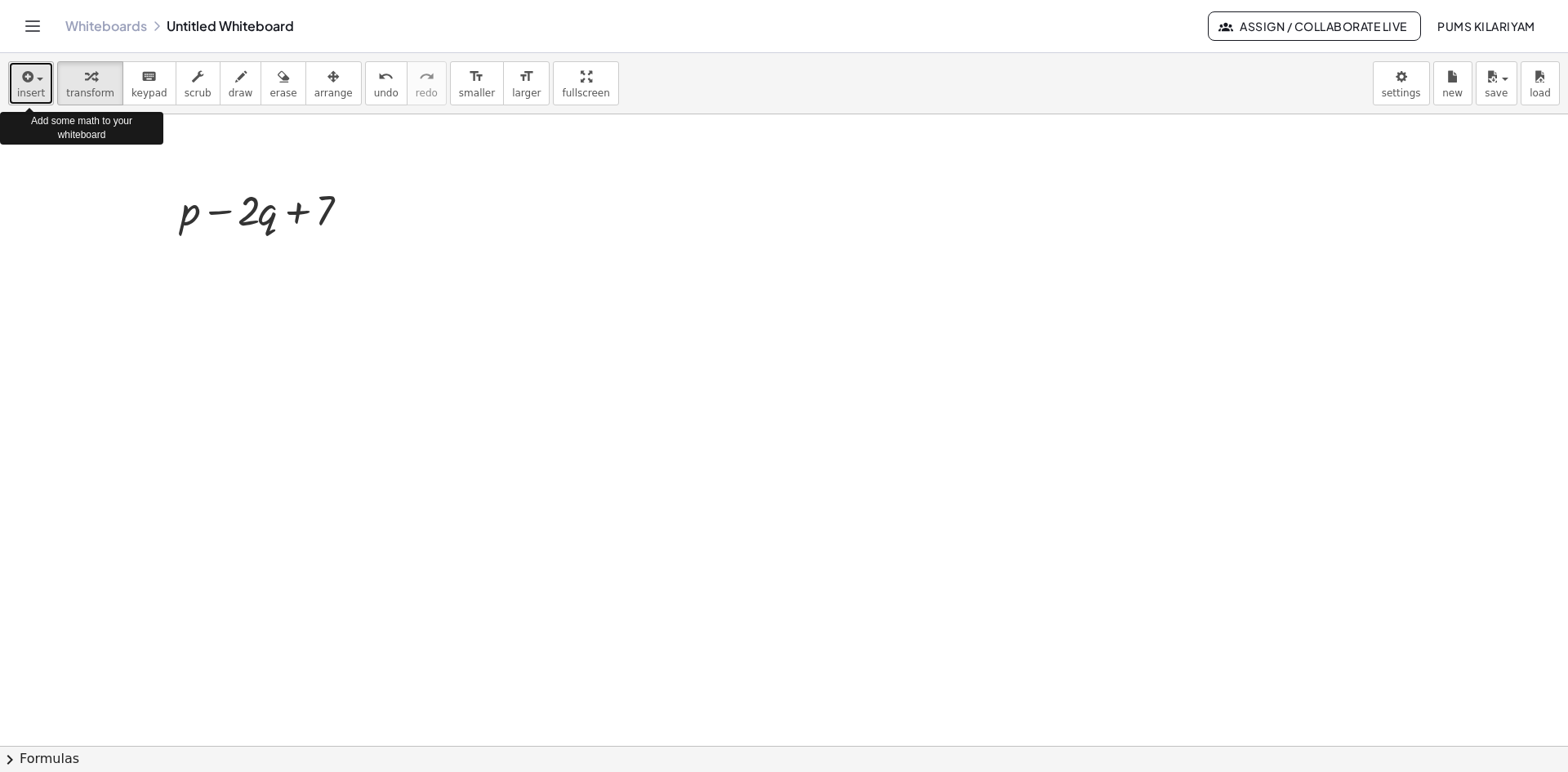
click at [31, 70] on icon "button" at bounding box center [26, 77] width 14 height 20
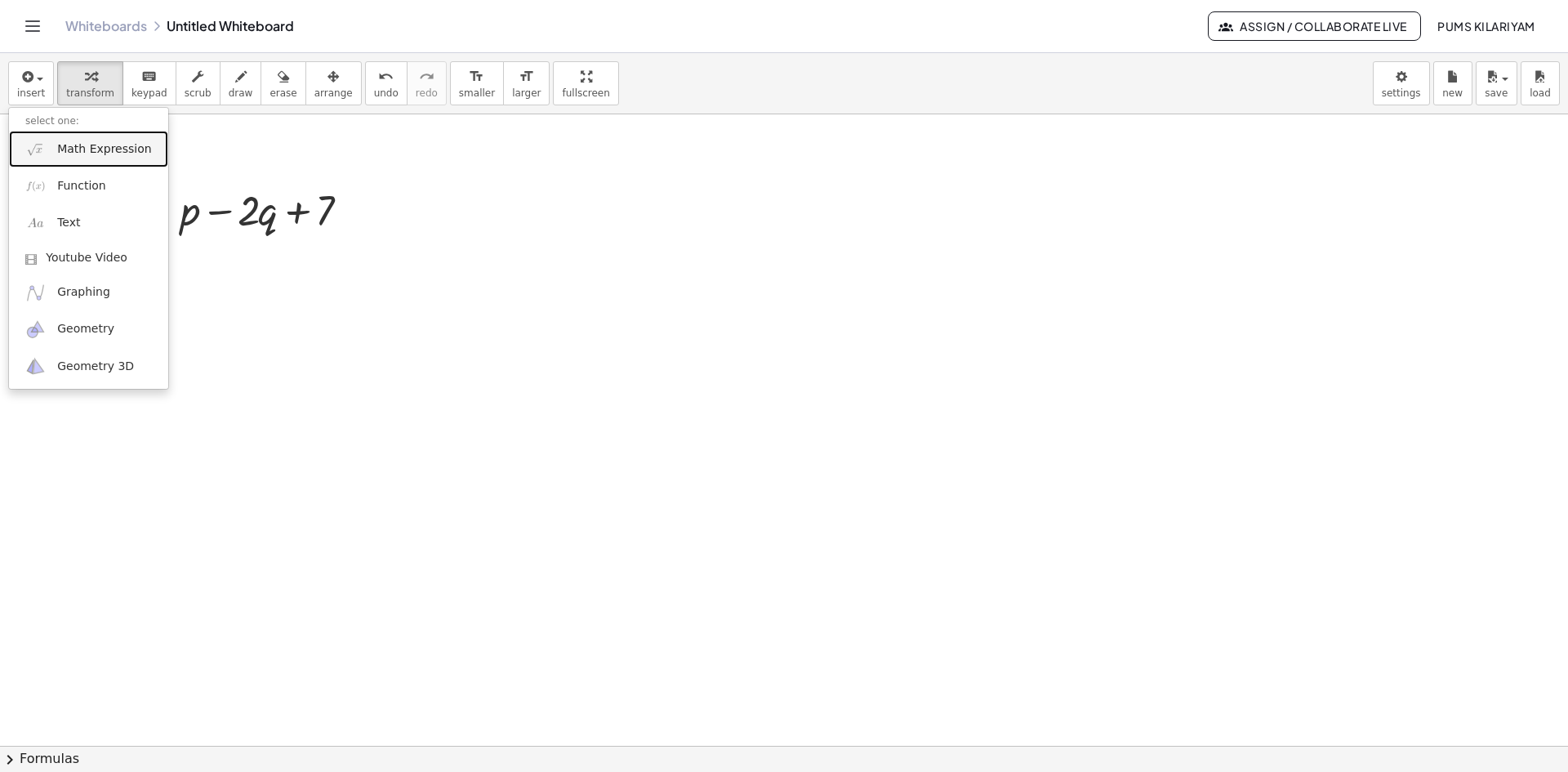
click at [62, 155] on span "Math Expression" at bounding box center [104, 149] width 94 height 16
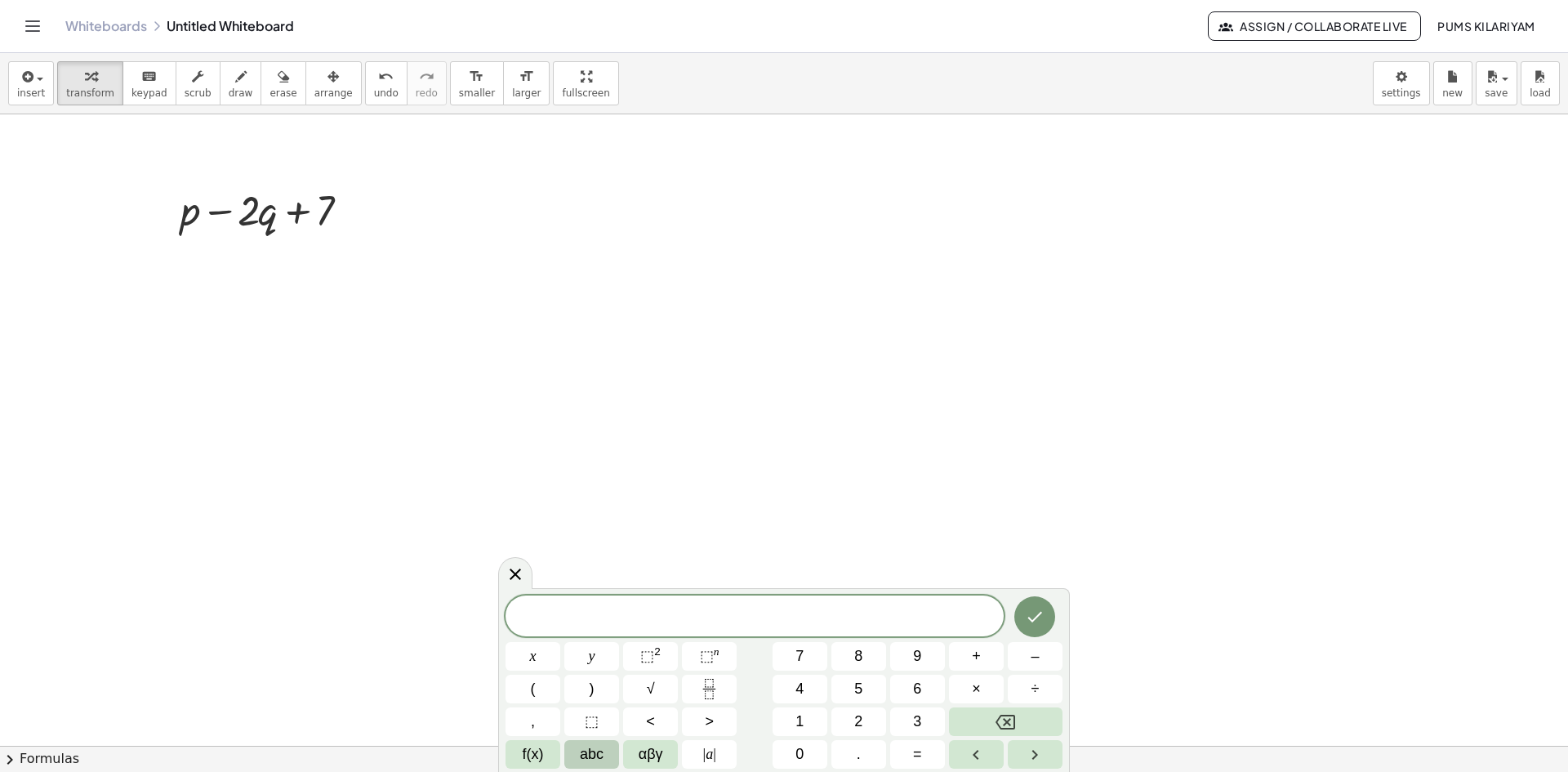
click at [581, 751] on span "abc" at bounding box center [592, 754] width 24 height 22
click at [633, 660] on button "3" at bounding box center [621, 656] width 43 height 29
click at [953, 690] on button "p" at bounding box center [947, 689] width 43 height 29
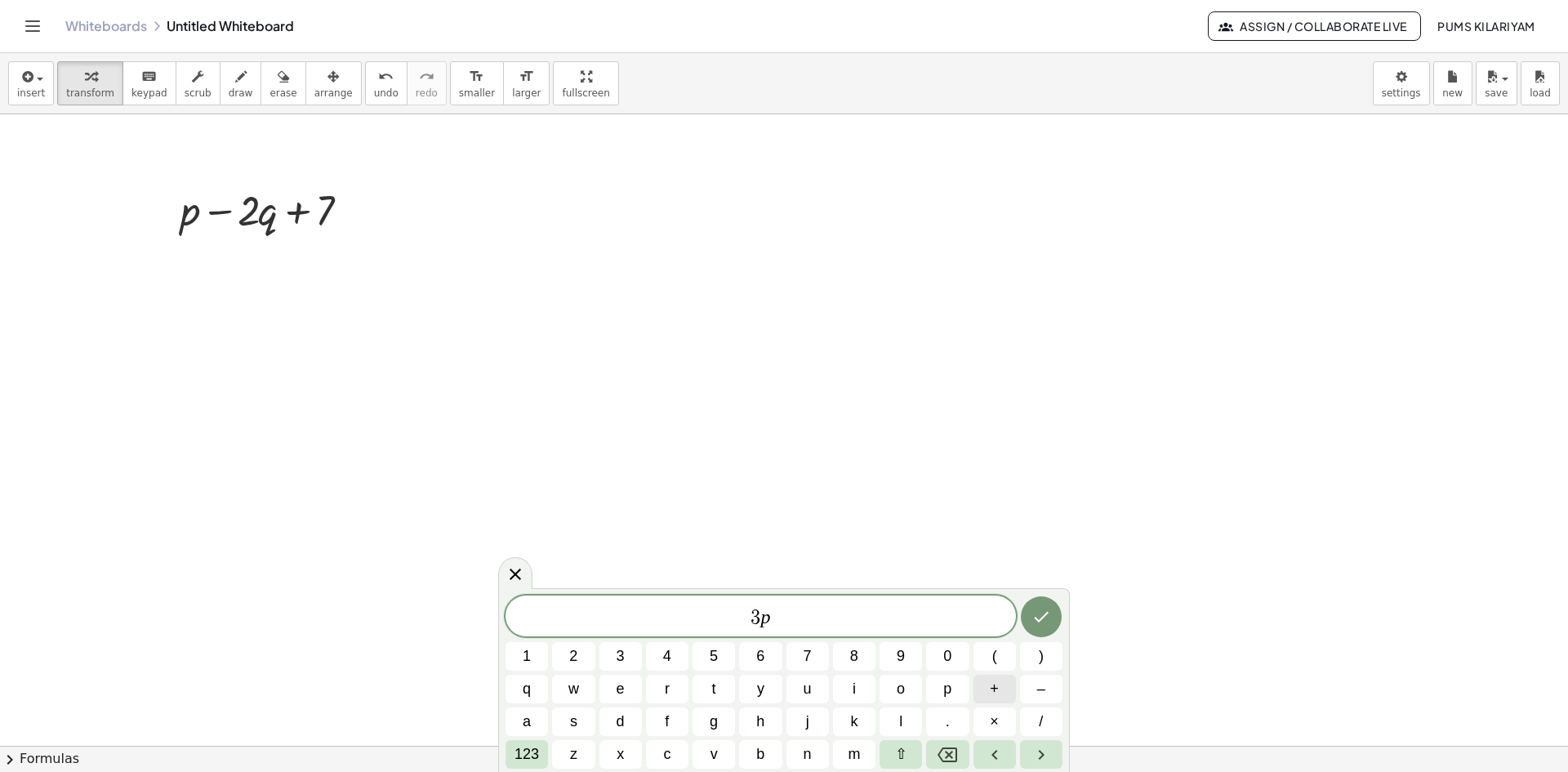
click at [992, 688] on span "+" at bounding box center [994, 689] width 9 height 22
click at [719, 658] on button "5" at bounding box center [713, 656] width 43 height 29
click at [1044, 619] on icon "Done" at bounding box center [1041, 616] width 20 height 20
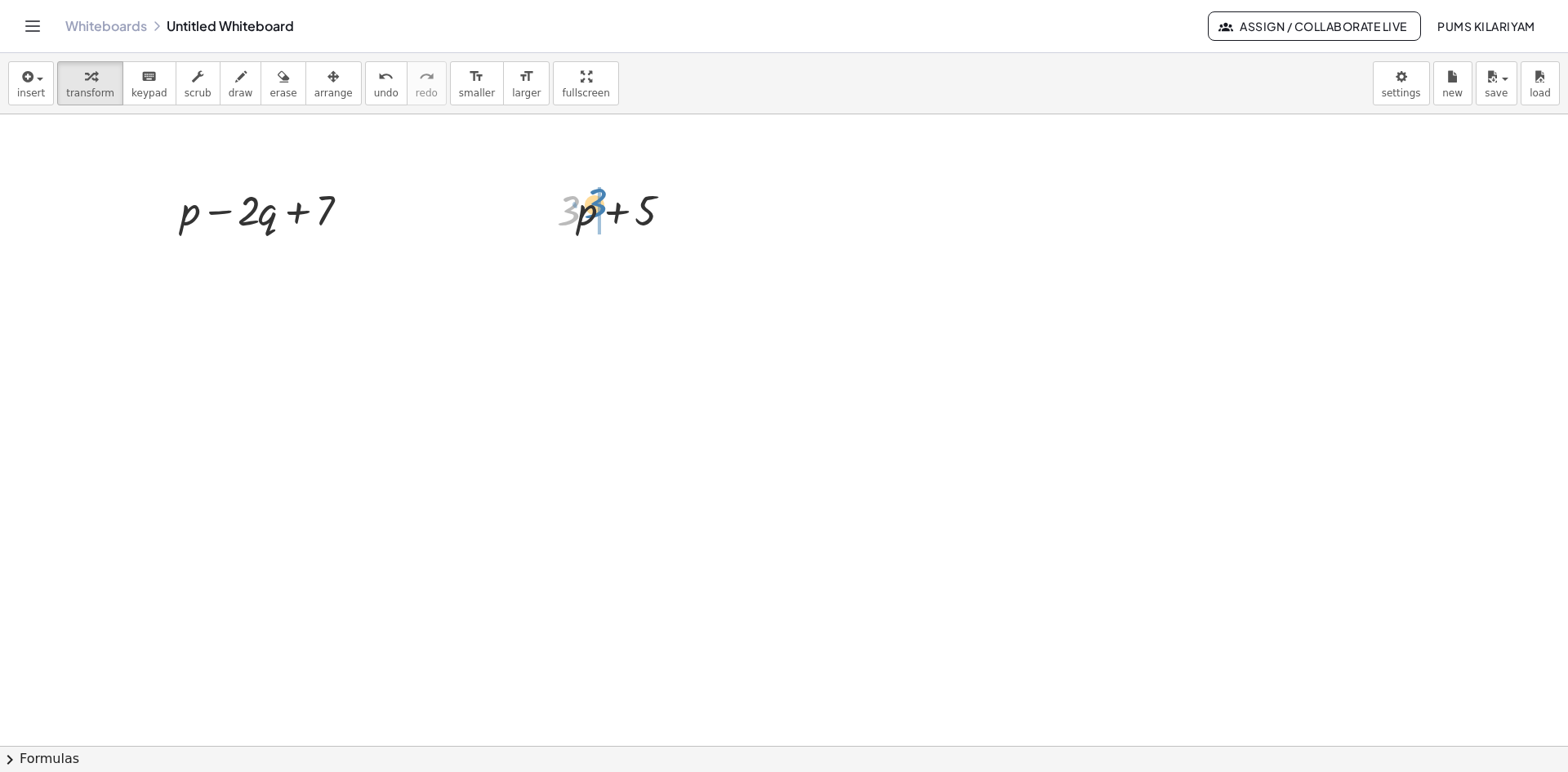
drag, startPoint x: 568, startPoint y: 226, endPoint x: 593, endPoint y: 232, distance: 25.7
click at [593, 232] on div at bounding box center [621, 209] width 143 height 55
drag, startPoint x: 594, startPoint y: 251, endPoint x: 547, endPoint y: 255, distance: 47.2
click at [547, 255] on div "+ · 3 · p + 5 · 3 + · 3 · p + 5" at bounding box center [614, 237] width 163 height 119
drag, startPoint x: 671, startPoint y: 267, endPoint x: 244, endPoint y: 226, distance: 429.0
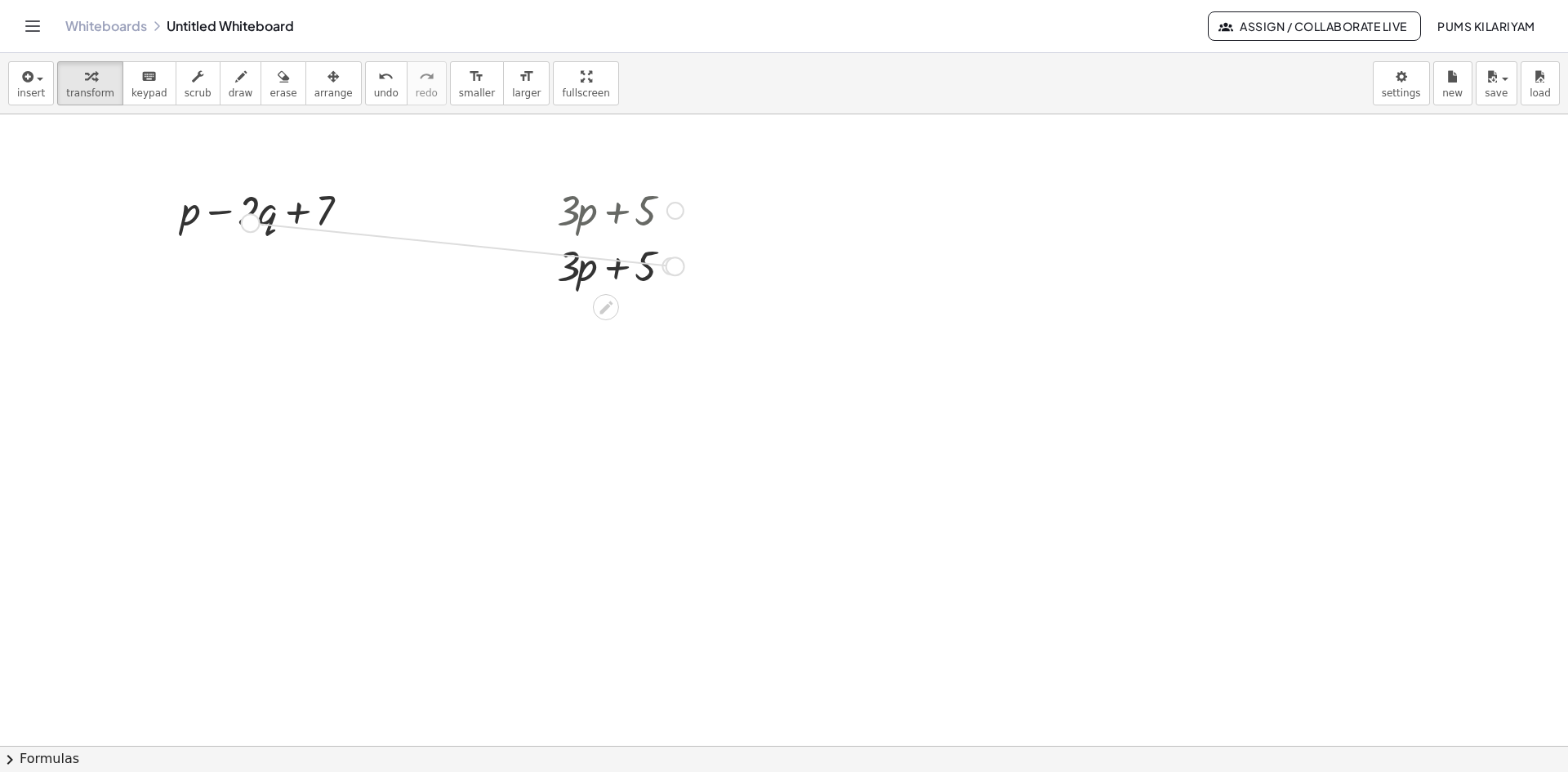
click at [328, 83] on icon "button" at bounding box center [333, 77] width 11 height 20
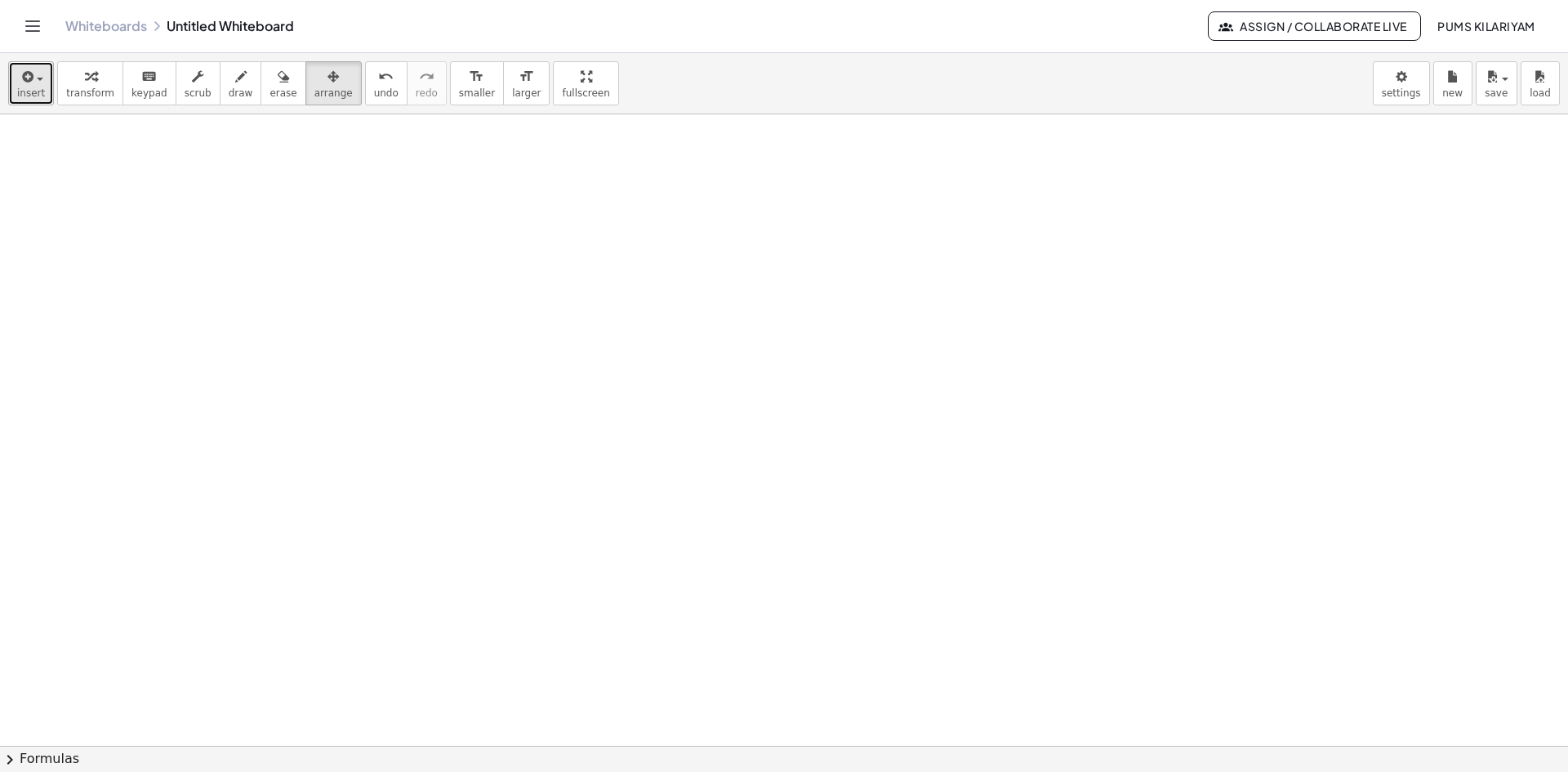
click at [14, 79] on button "insert" at bounding box center [31, 83] width 46 height 44
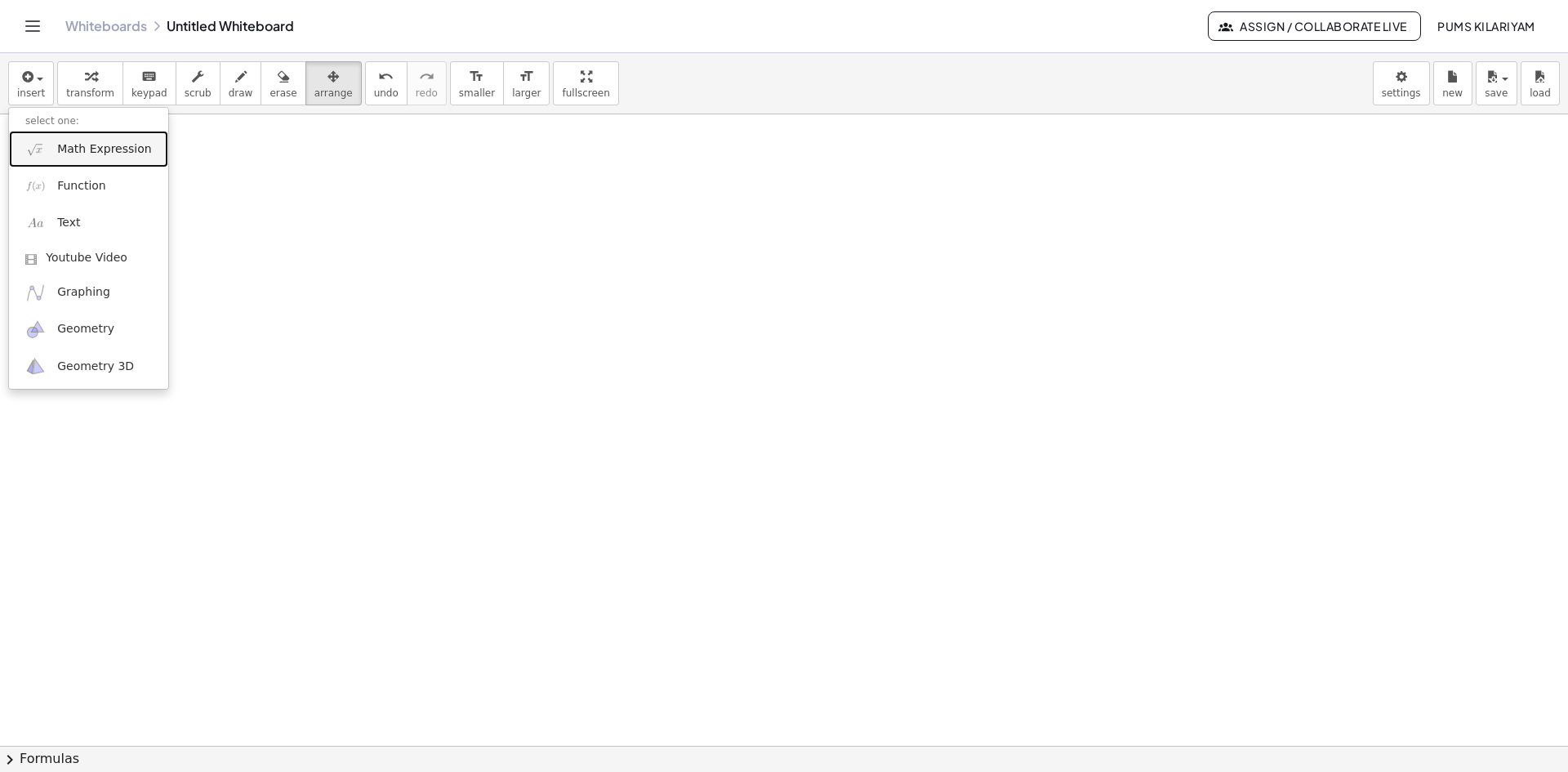
click at [88, 143] on span "Math Expression" at bounding box center [104, 149] width 94 height 16
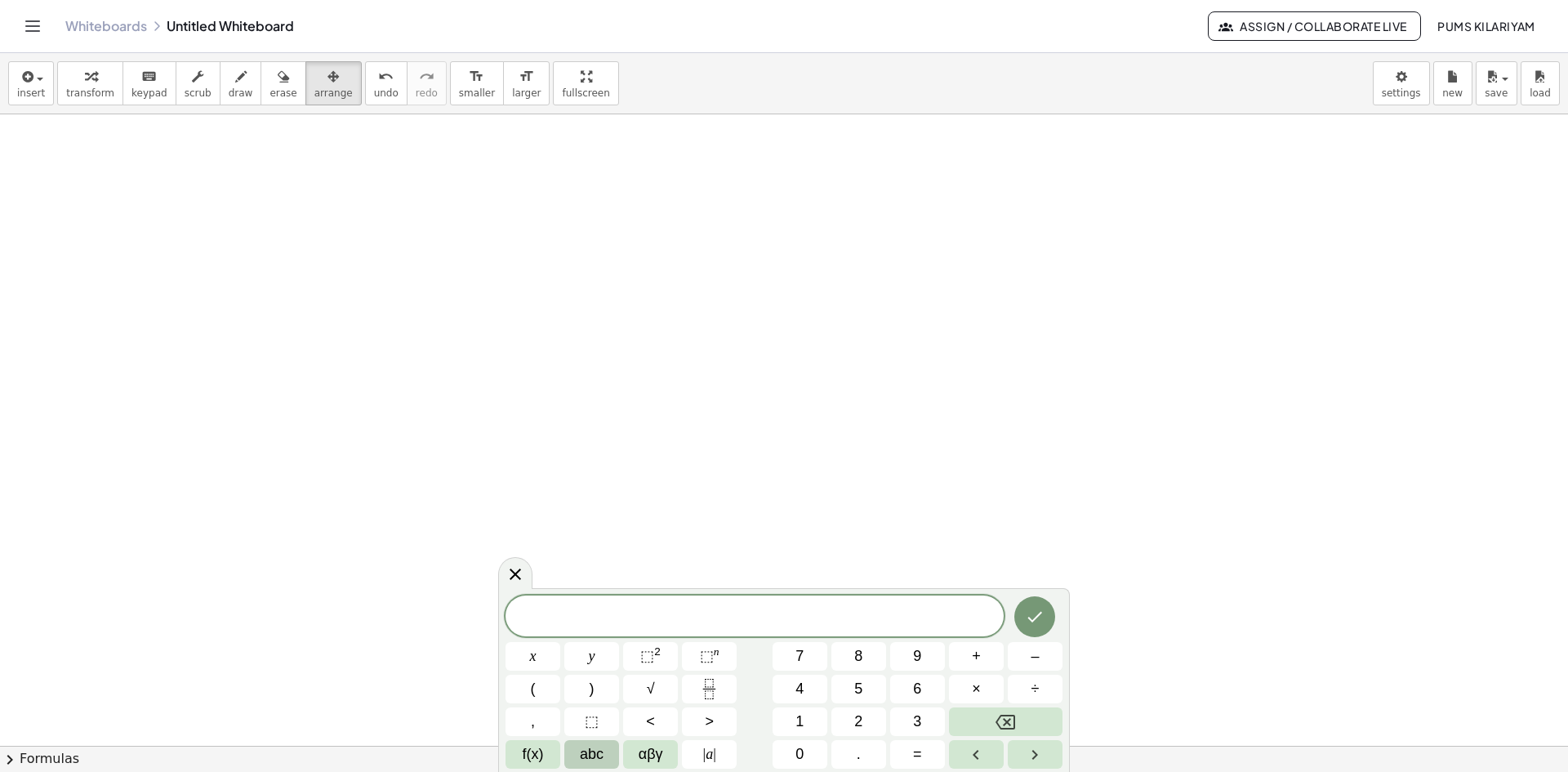
click at [611, 752] on button "abc" at bounding box center [592, 754] width 54 height 29
click at [626, 650] on button "3" at bounding box center [621, 656] width 43 height 29
click at [948, 762] on icon "Backspace" at bounding box center [947, 754] width 20 height 20
click at [949, 692] on span "p" at bounding box center [947, 689] width 9 height 22
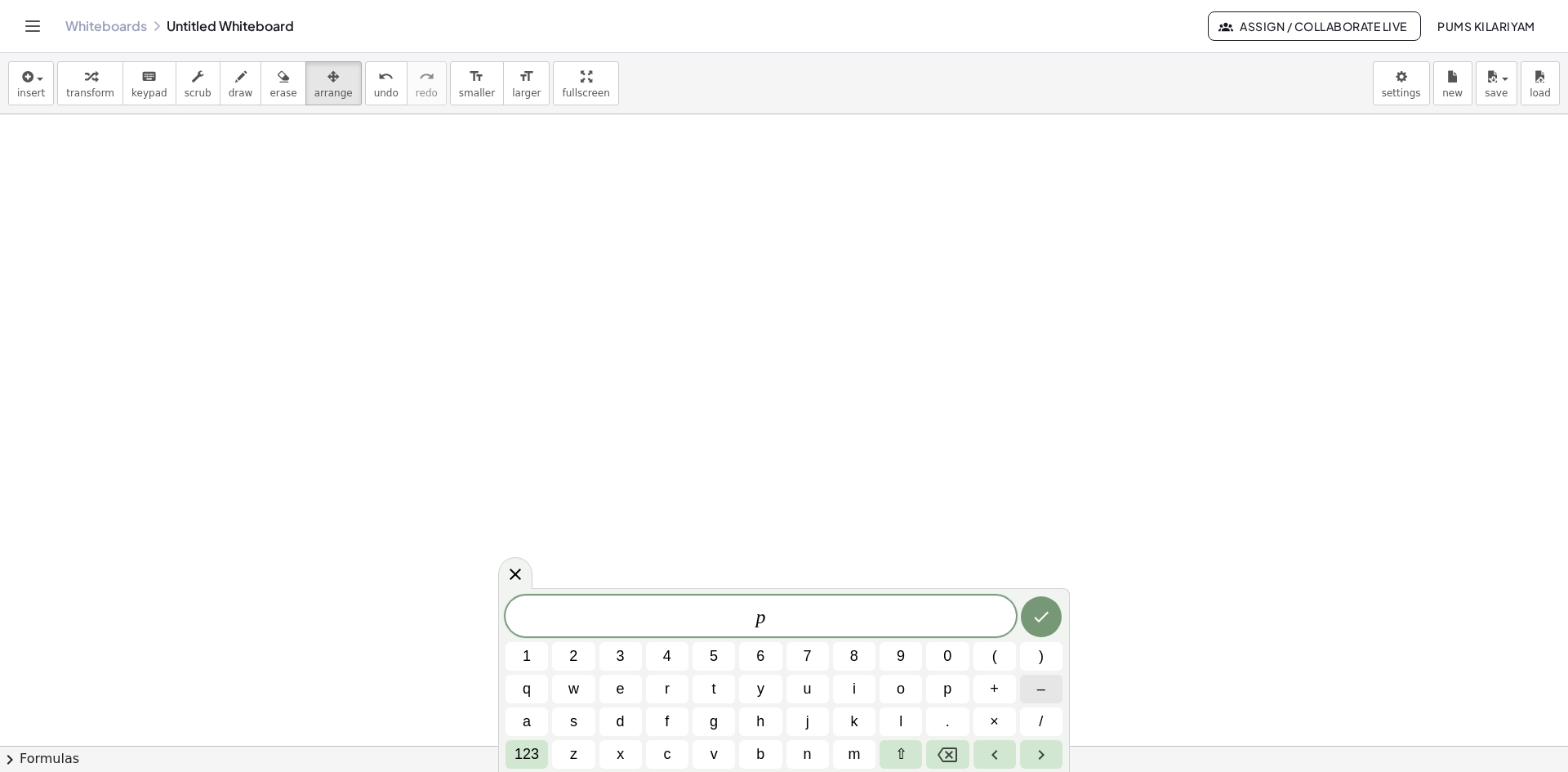
click at [1027, 689] on button "–" at bounding box center [1041, 689] width 43 height 29
click at [617, 662] on span "3" at bounding box center [621, 656] width 9 height 22
click at [542, 691] on button "q" at bounding box center [527, 689] width 43 height 29
click at [1002, 683] on button "+" at bounding box center [994, 689] width 43 height 29
click at [809, 660] on span "7" at bounding box center [808, 656] width 9 height 22
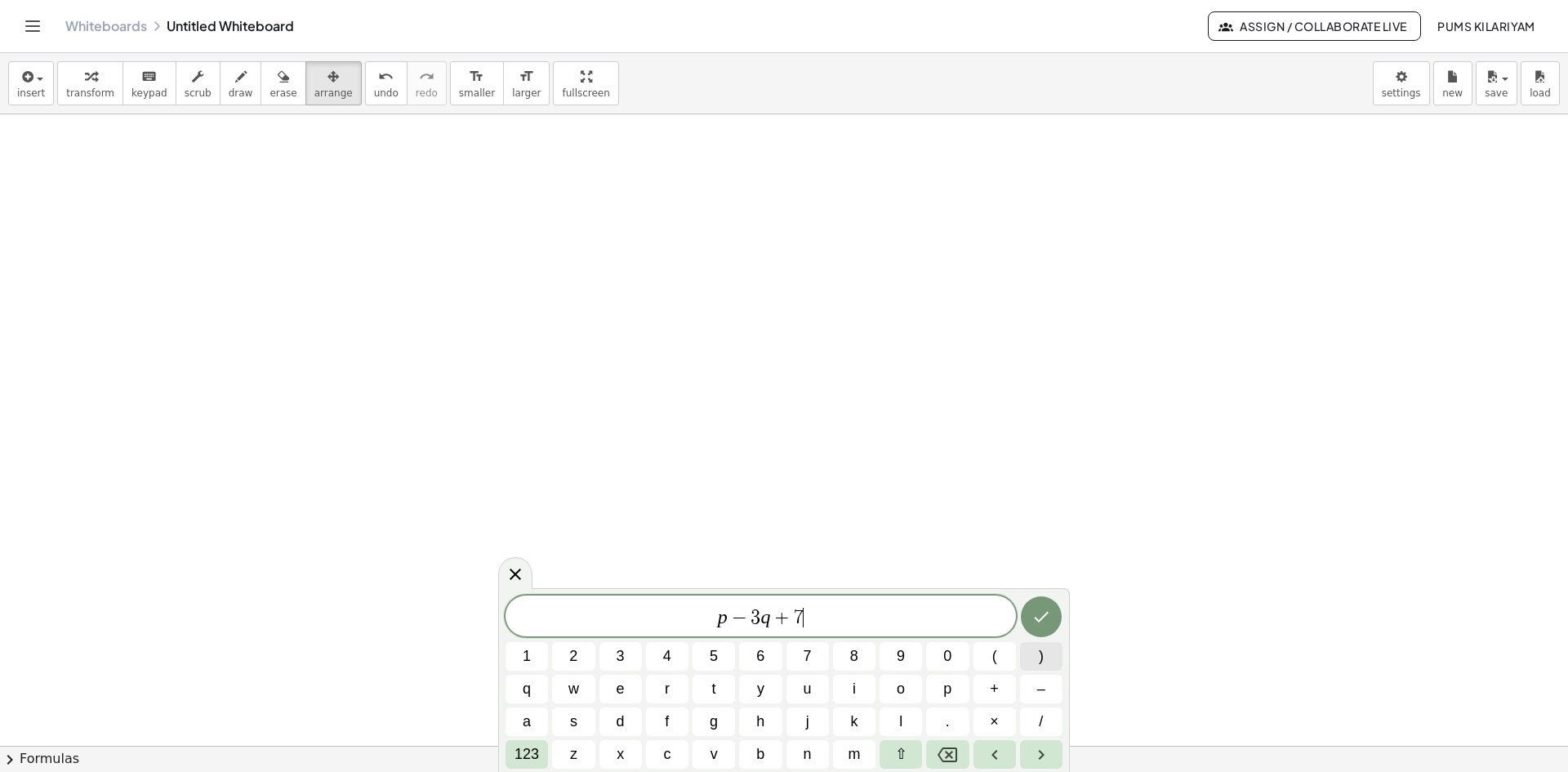
click at [1028, 646] on button ")" at bounding box center [1041, 656] width 43 height 29
click at [713, 613] on span "(" at bounding box center [712, 615] width 10 height 24
click at [1004, 659] on button "(" at bounding box center [994, 656] width 43 height 29
click at [824, 610] on span "( ​ p − 3 q + 7 )" at bounding box center [761, 615] width 511 height 27
click at [984, 685] on button "+" at bounding box center [994, 689] width 43 height 29
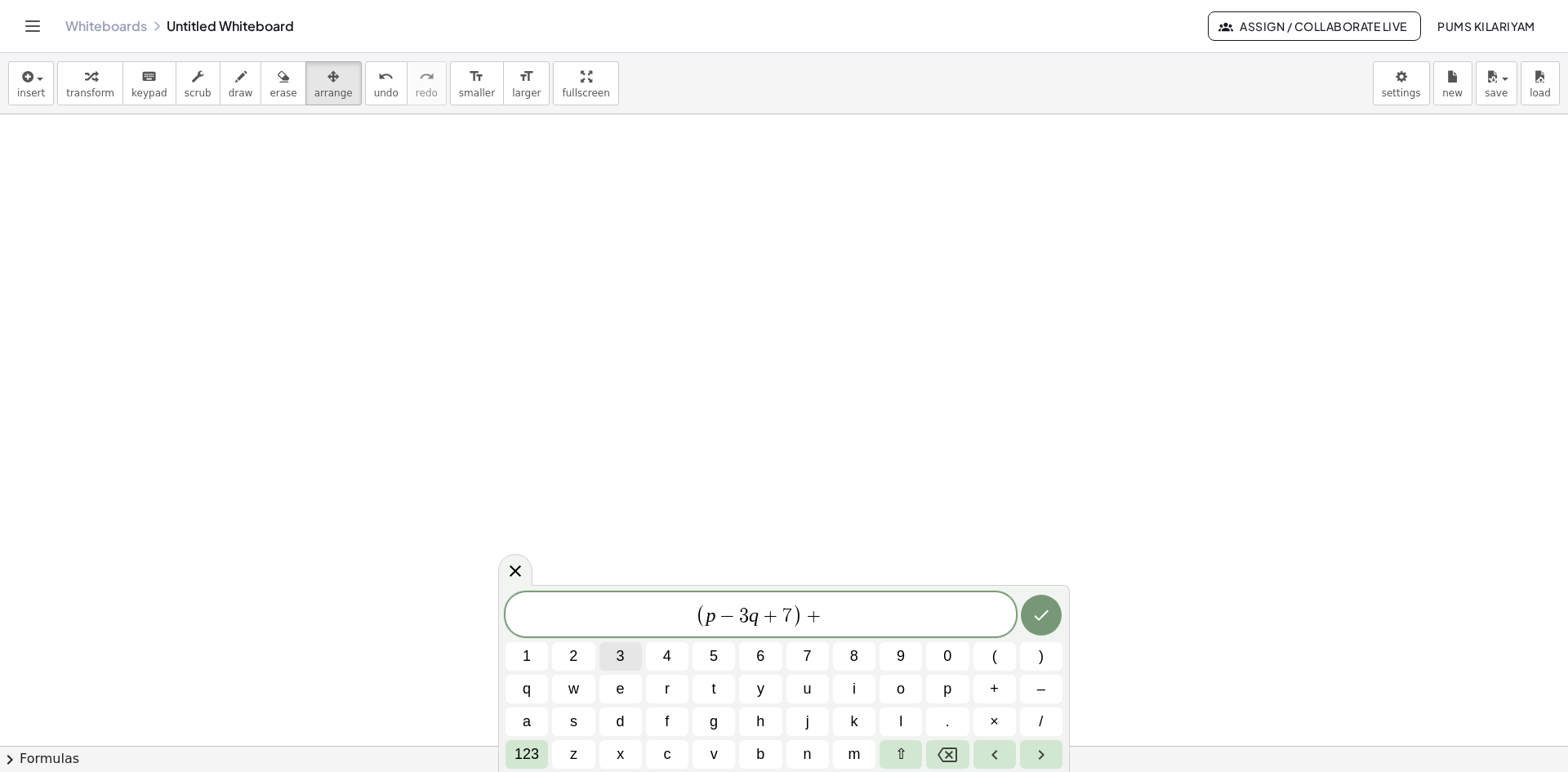
click at [624, 655] on span "3" at bounding box center [621, 656] width 9 height 22
click at [959, 685] on button "p" at bounding box center [947, 689] width 43 height 29
click at [995, 689] on span "+" at bounding box center [994, 689] width 9 height 22
click at [705, 647] on button "5" at bounding box center [713, 656] width 43 height 29
click at [1039, 657] on span ")" at bounding box center [1041, 656] width 5 height 22
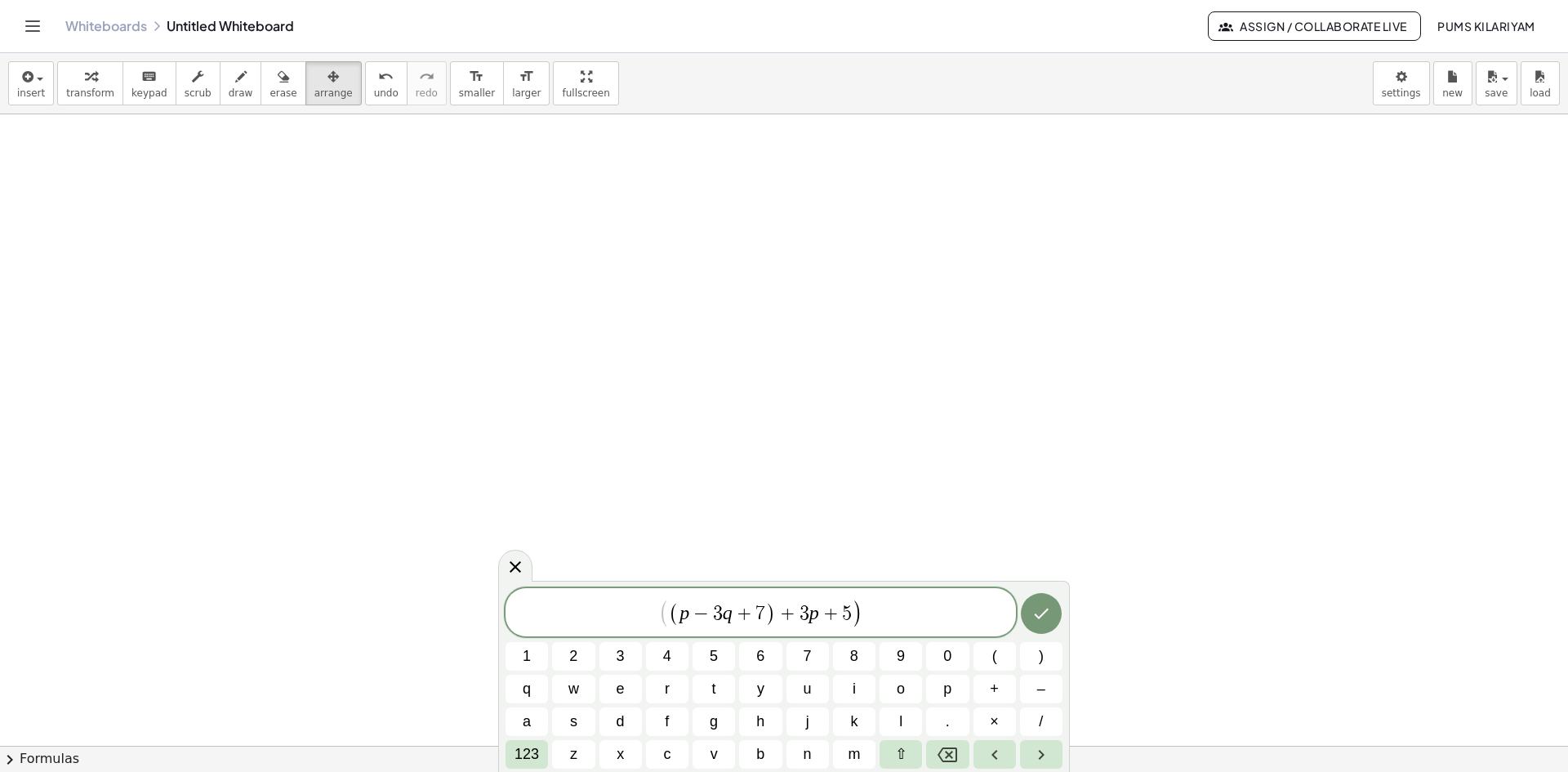
click at [801, 609] on span "3" at bounding box center [804, 613] width 10 height 20
click at [989, 660] on button "(" at bounding box center [994, 656] width 43 height 29
click at [1027, 624] on button "Done" at bounding box center [1041, 615] width 41 height 41
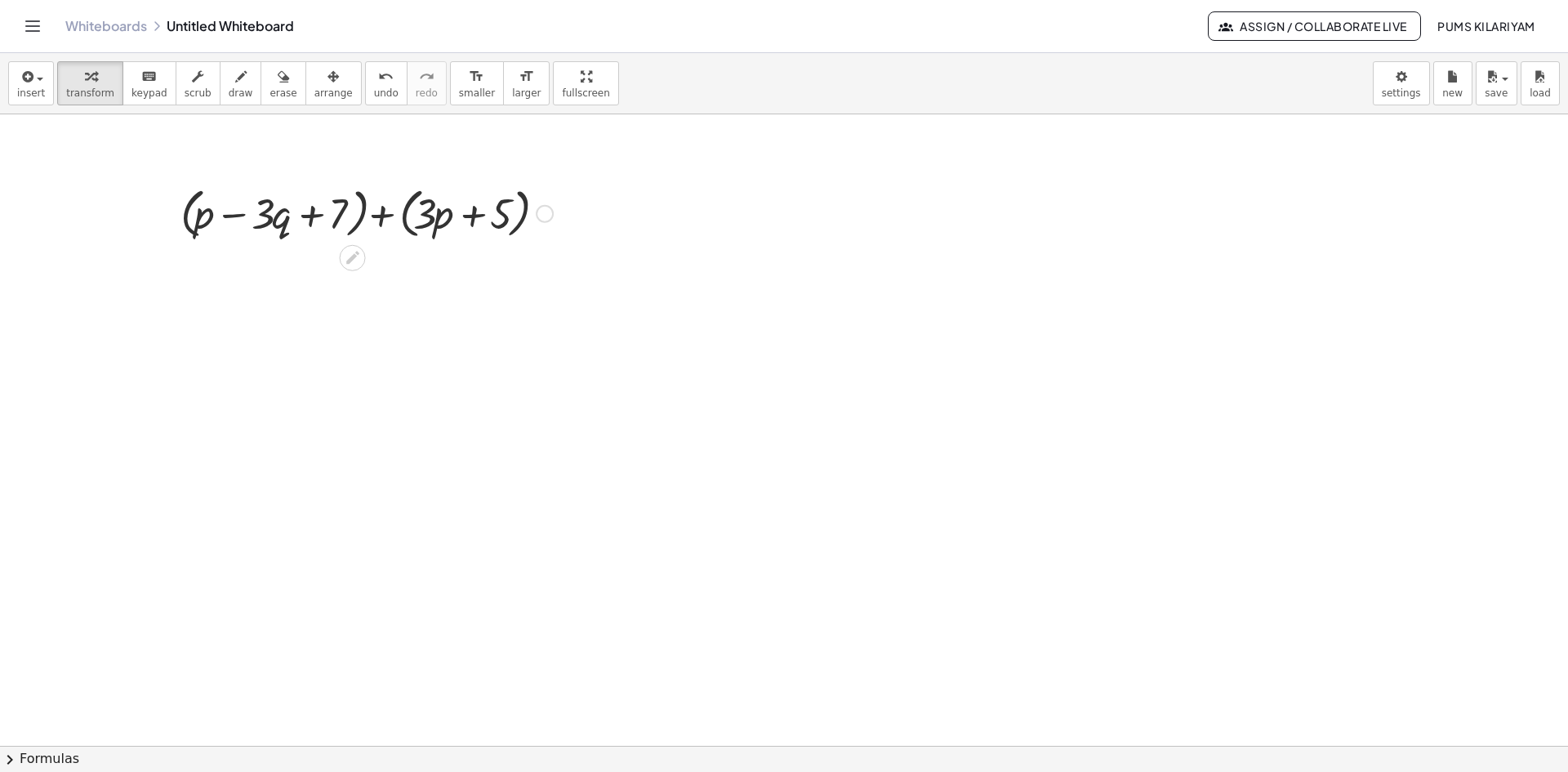
click at [380, 214] on div at bounding box center [366, 212] width 389 height 62
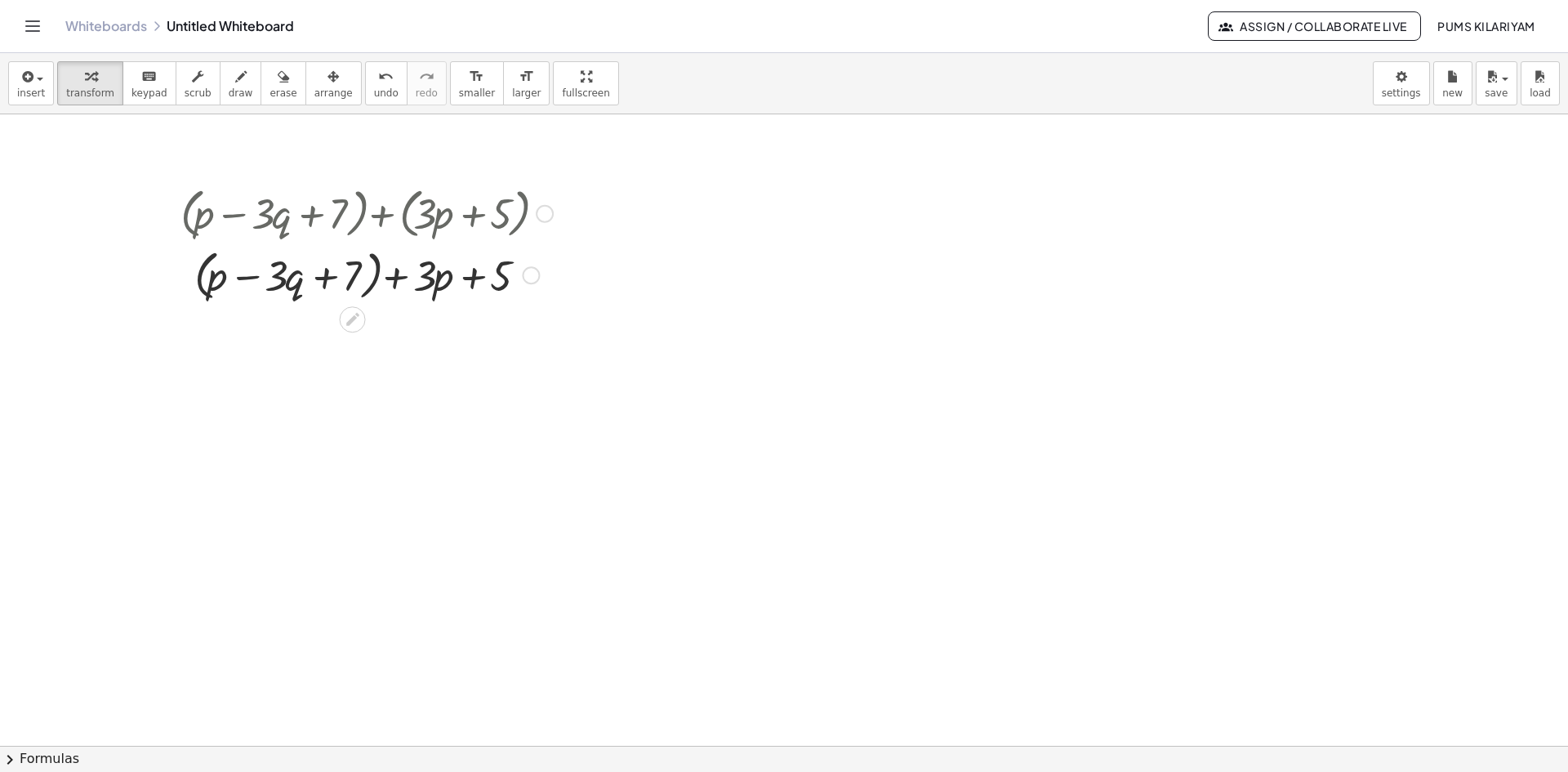
click at [377, 283] on div at bounding box center [366, 274] width 389 height 62
drag, startPoint x: 444, startPoint y: 287, endPoint x: 235, endPoint y: 301, distance: 209.5
click at [235, 301] on div at bounding box center [366, 274] width 389 height 62
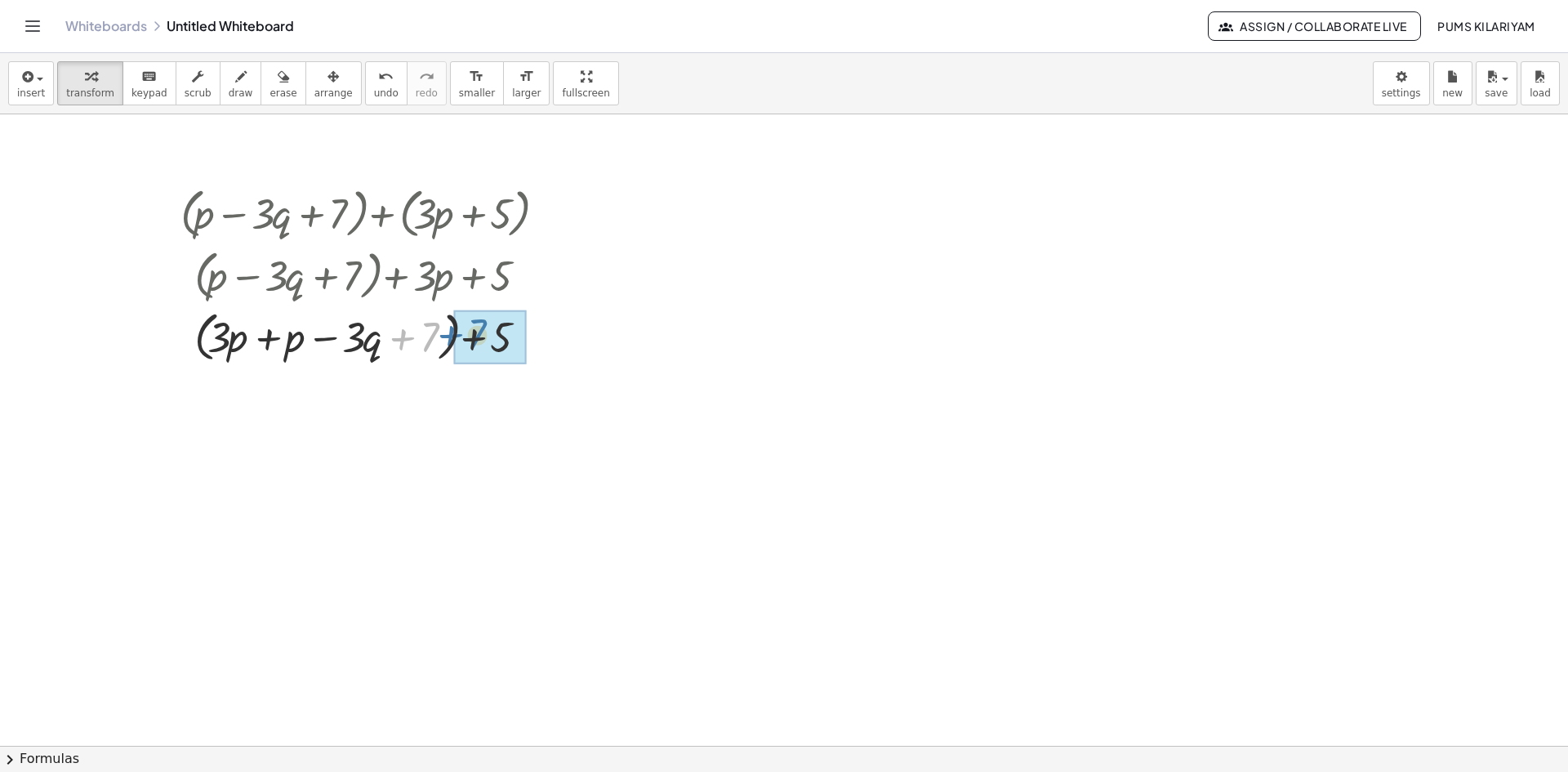
drag, startPoint x: 431, startPoint y: 343, endPoint x: 479, endPoint y: 339, distance: 48.2
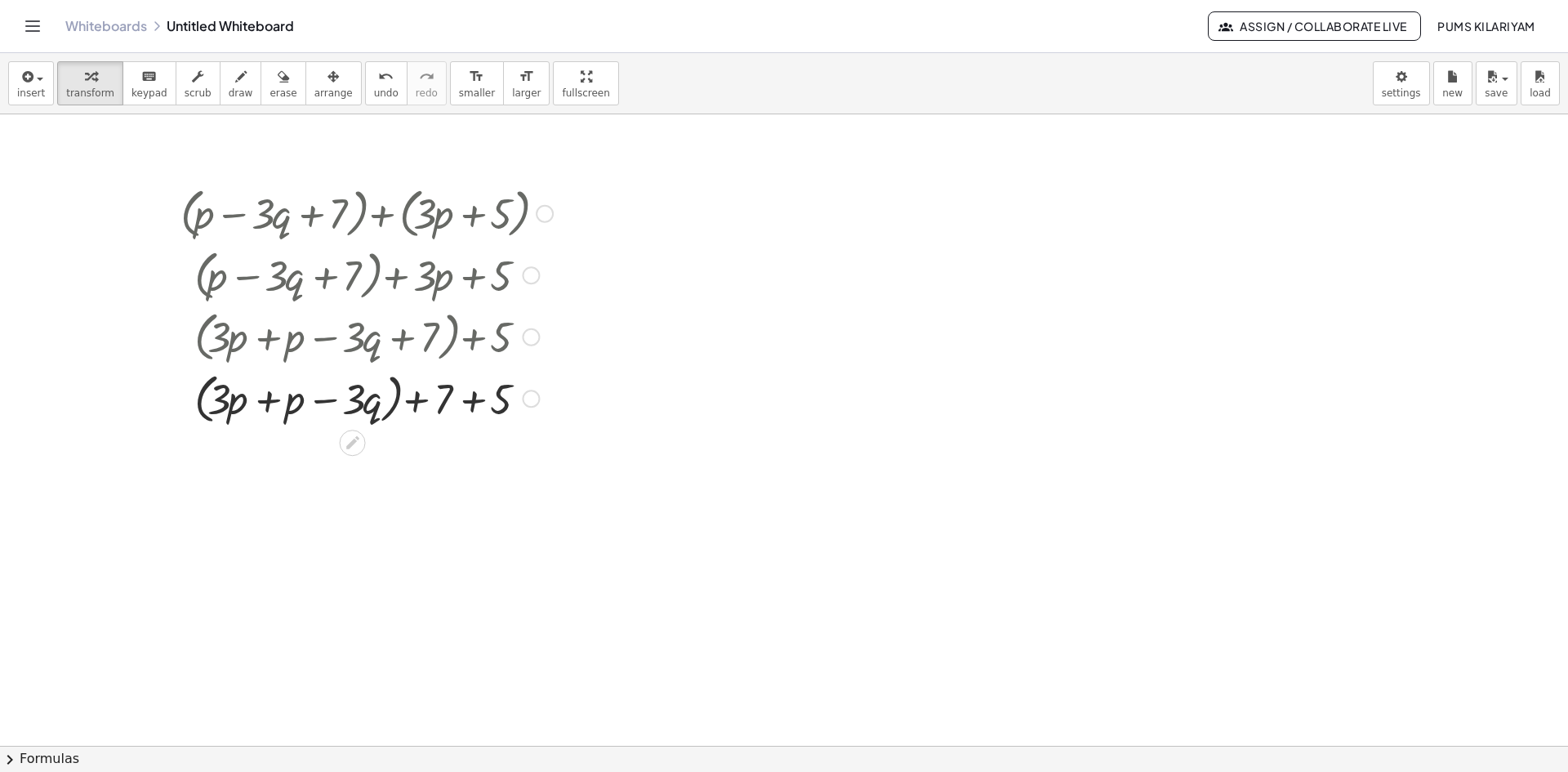
click at [397, 402] on div at bounding box center [366, 397] width 389 height 62
click at [278, 403] on div at bounding box center [366, 397] width 389 height 62
click at [389, 463] on div at bounding box center [366, 459] width 389 height 62
click at [442, 460] on div at bounding box center [366, 459] width 389 height 62
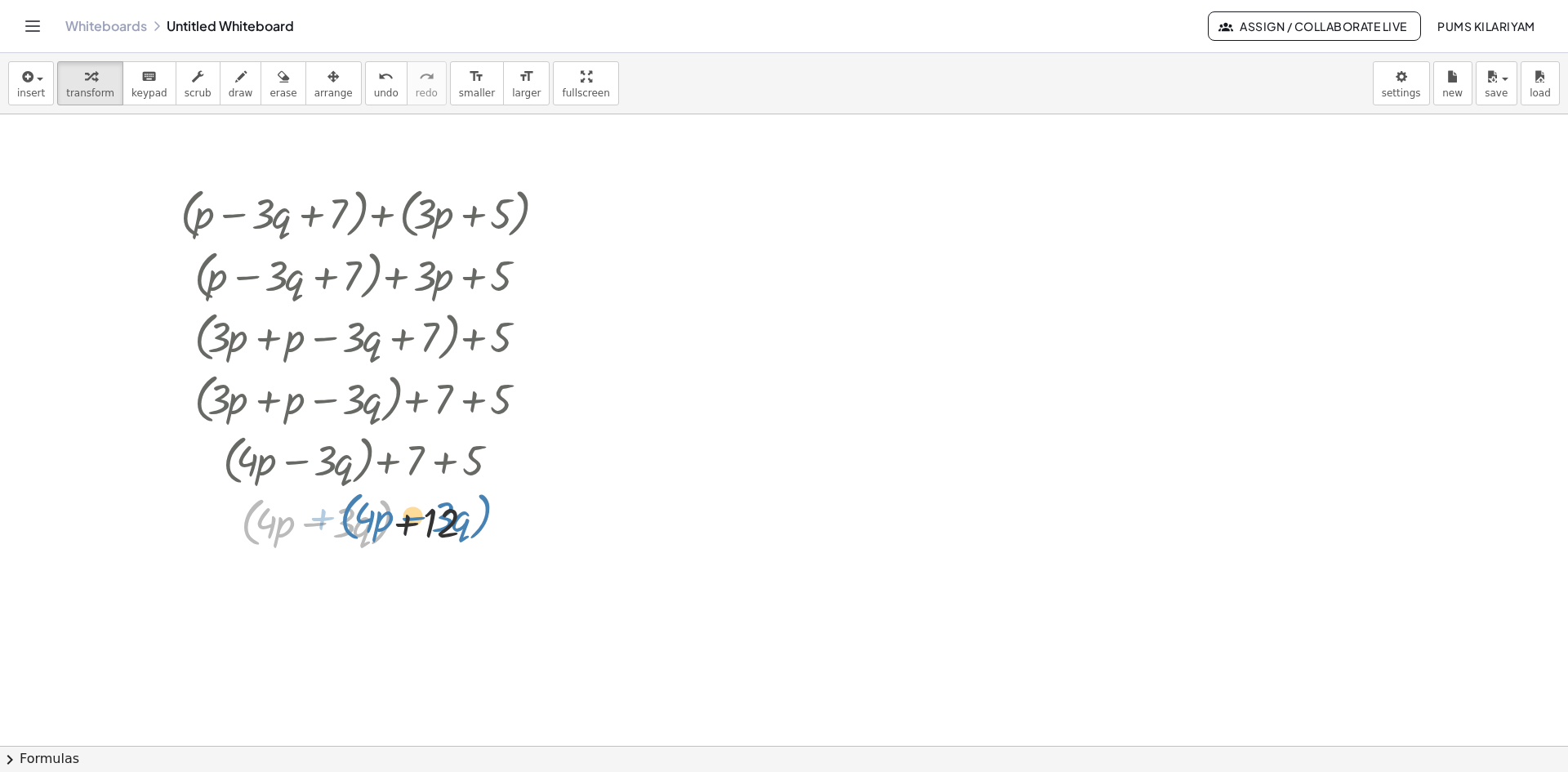
drag, startPoint x: 386, startPoint y: 529, endPoint x: 485, endPoint y: 523, distance: 99.2
click at [485, 523] on div at bounding box center [366, 521] width 389 height 62
click at [386, 506] on div at bounding box center [366, 521] width 389 height 62
click at [386, 506] on div at bounding box center [366, 519] width 389 height 55
